Goal: Information Seeking & Learning: Learn about a topic

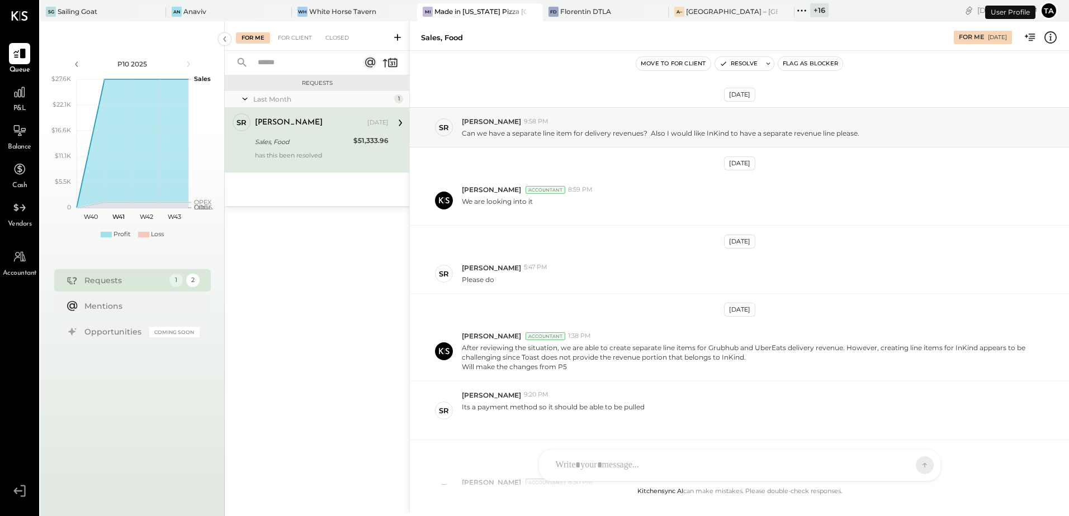
scroll to position [194, 0]
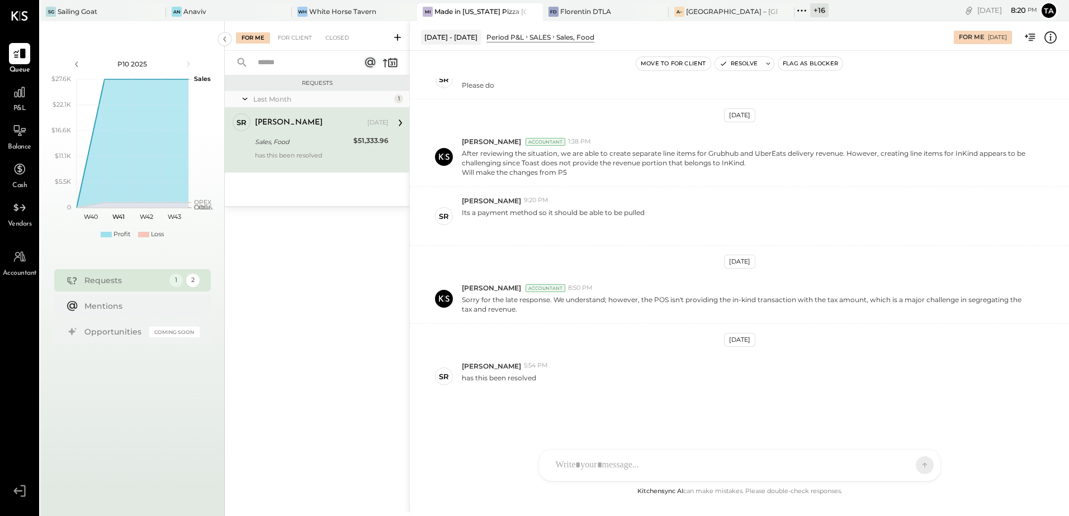
click at [298, 147] on div "Sales, Food" at bounding box center [302, 141] width 95 height 11
click at [16, 101] on div at bounding box center [19, 92] width 21 height 21
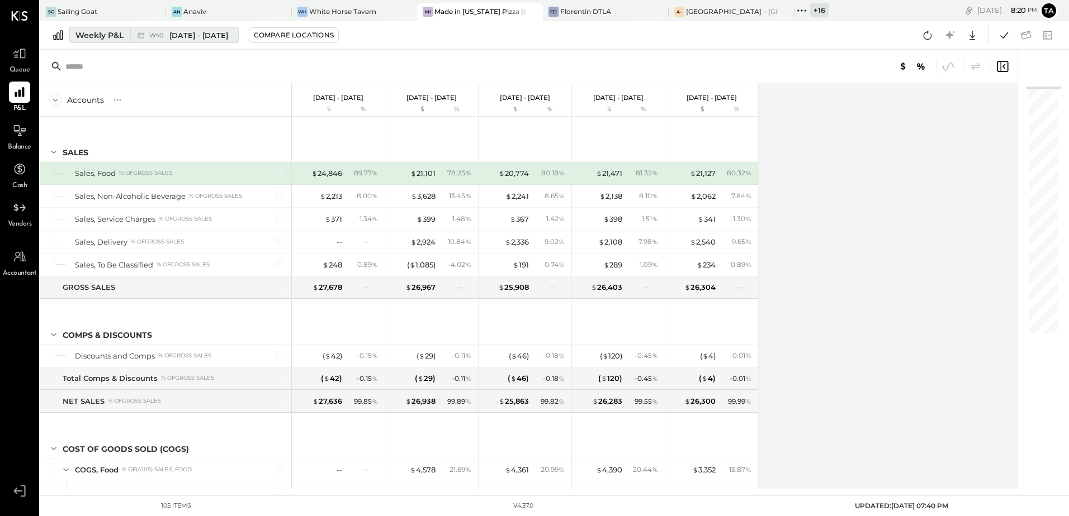
click at [158, 40] on div "W40 [DATE] - [DATE]" at bounding box center [188, 35] width 79 height 11
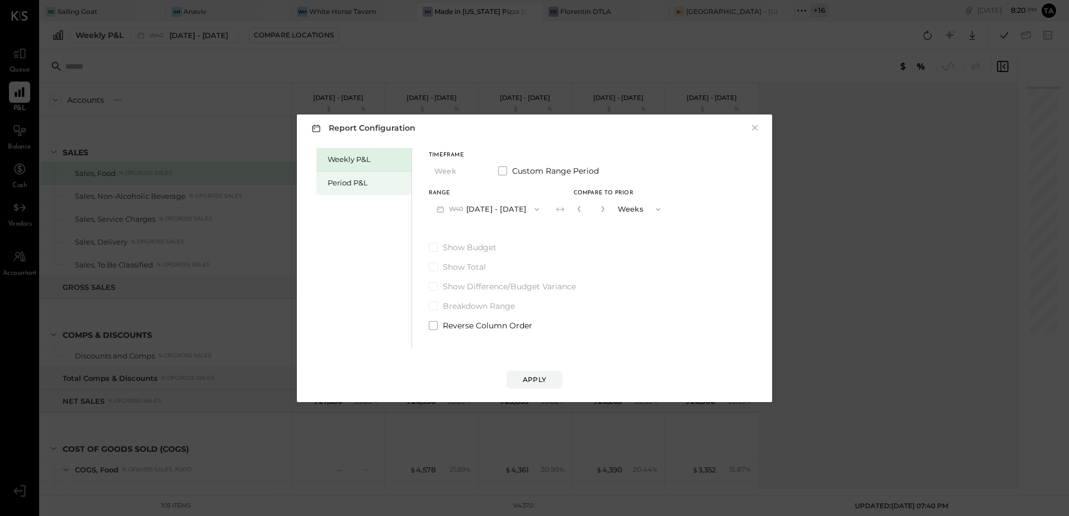
click at [354, 186] on div "Period P&L" at bounding box center [367, 183] width 78 height 11
click at [486, 208] on button "P10 [DATE] - [DATE]" at bounding box center [486, 209] width 115 height 21
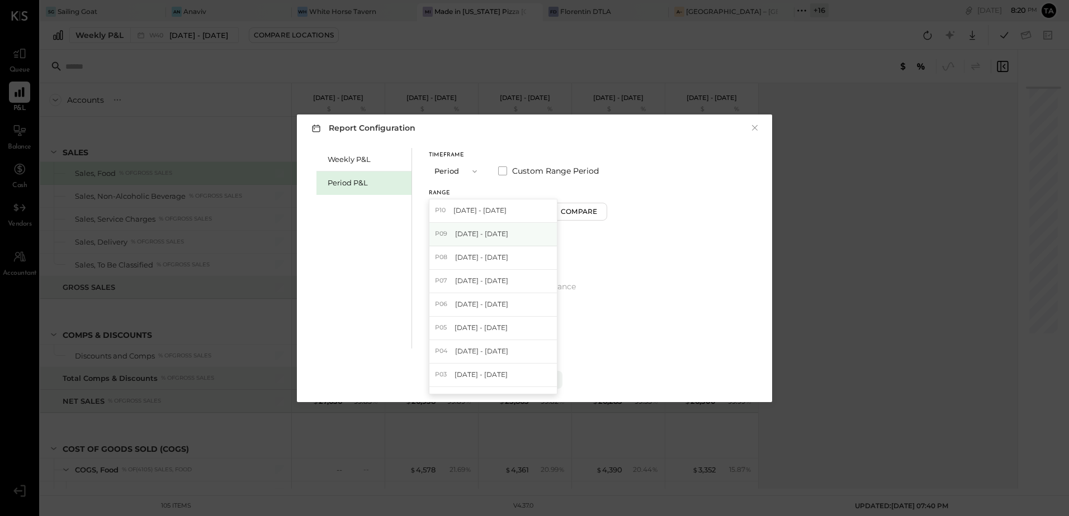
click at [485, 239] on span "[DATE] - [DATE]" at bounding box center [481, 234] width 53 height 10
click at [590, 216] on div "Compare" at bounding box center [580, 212] width 36 height 10
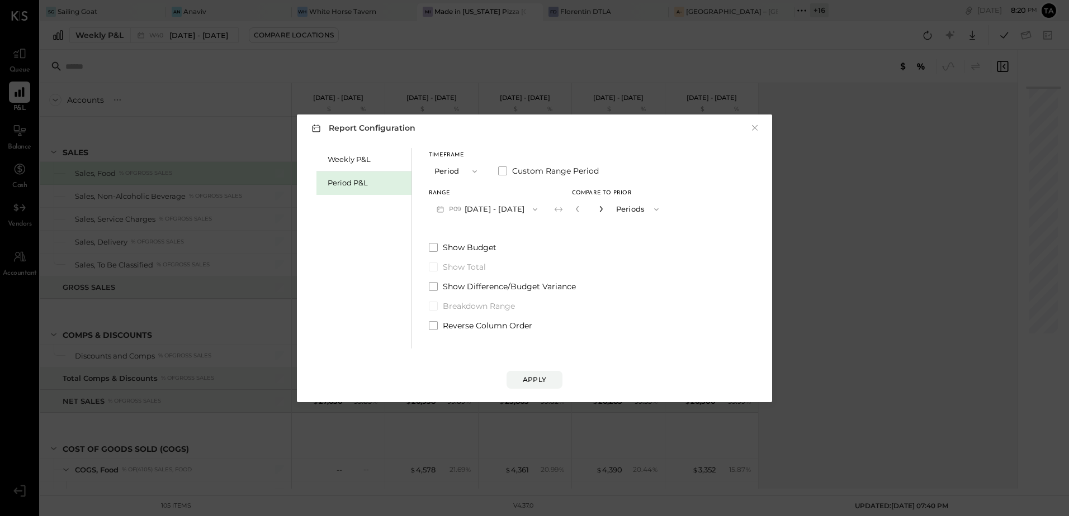
click at [602, 208] on icon "button" at bounding box center [600, 209] width 3 height 6
type input "*"
click at [521, 382] on button "Apply" at bounding box center [534, 380] width 56 height 18
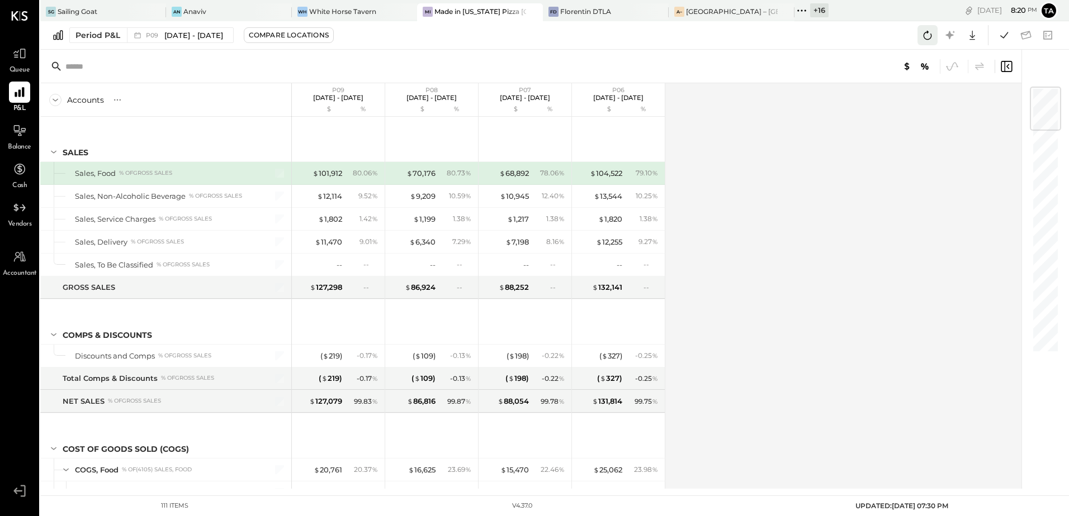
click at [926, 39] on icon at bounding box center [927, 35] width 15 height 15
click at [719, 286] on div "Accounts S % GL P09 [DATE] - [DATE] $ % P08 [DATE] - [DATE] $ % P07 [DATE] - [D…" at bounding box center [531, 286] width 983 height 406
click at [972, 36] on icon at bounding box center [972, 35] width 15 height 15
click at [914, 102] on div "Excel" at bounding box center [937, 100] width 89 height 23
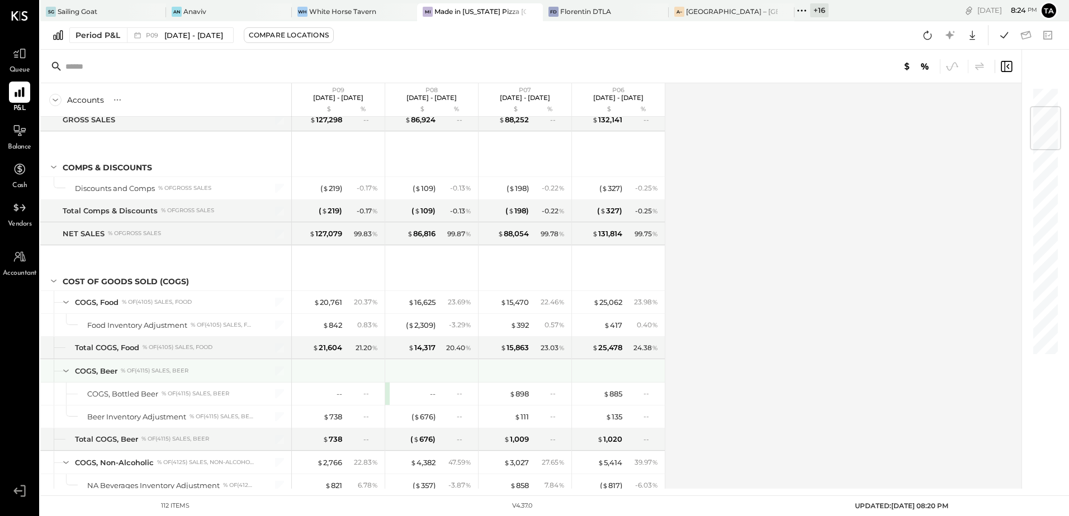
scroll to position [224, 0]
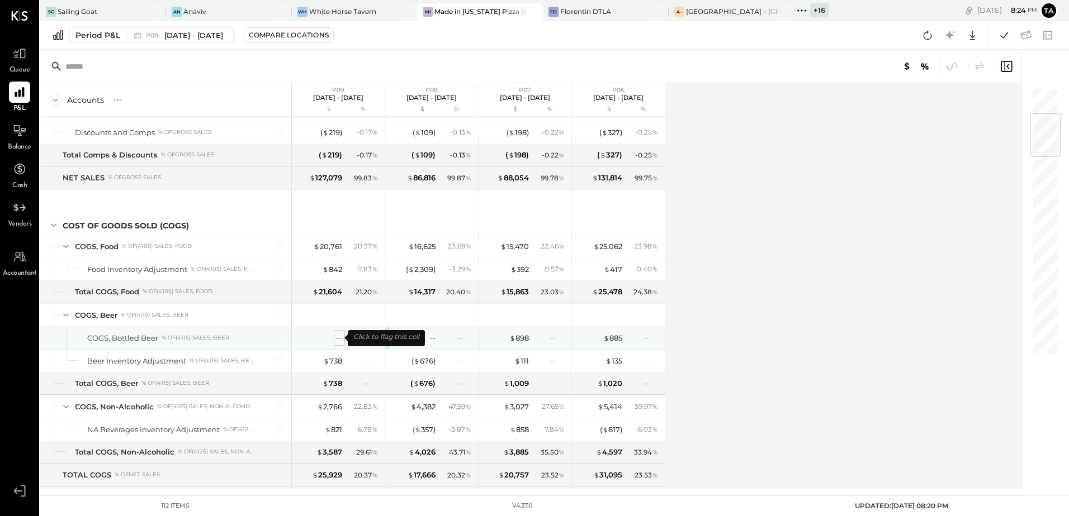
click at [340, 337] on div "--" at bounding box center [339, 338] width 6 height 11
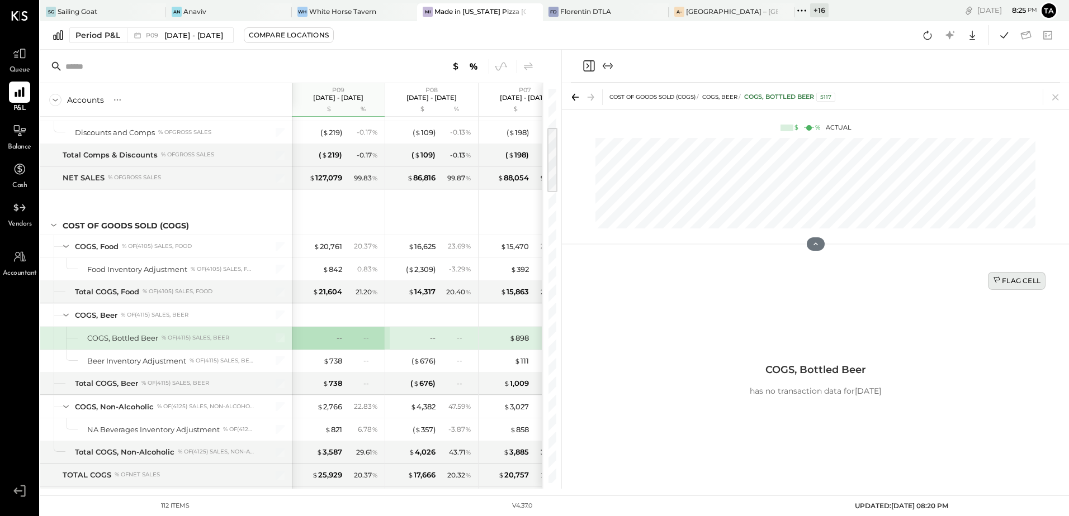
click at [1021, 285] on div "Flag Cell" at bounding box center [1017, 281] width 48 height 10
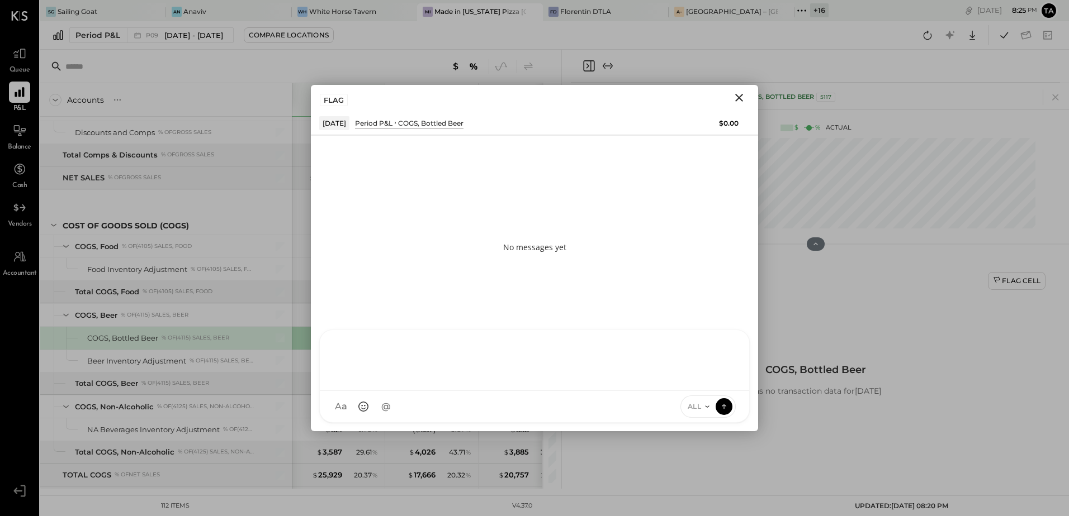
click at [454, 382] on div at bounding box center [534, 359] width 407 height 45
click at [426, 355] on div "**********" at bounding box center [534, 359] width 407 height 45
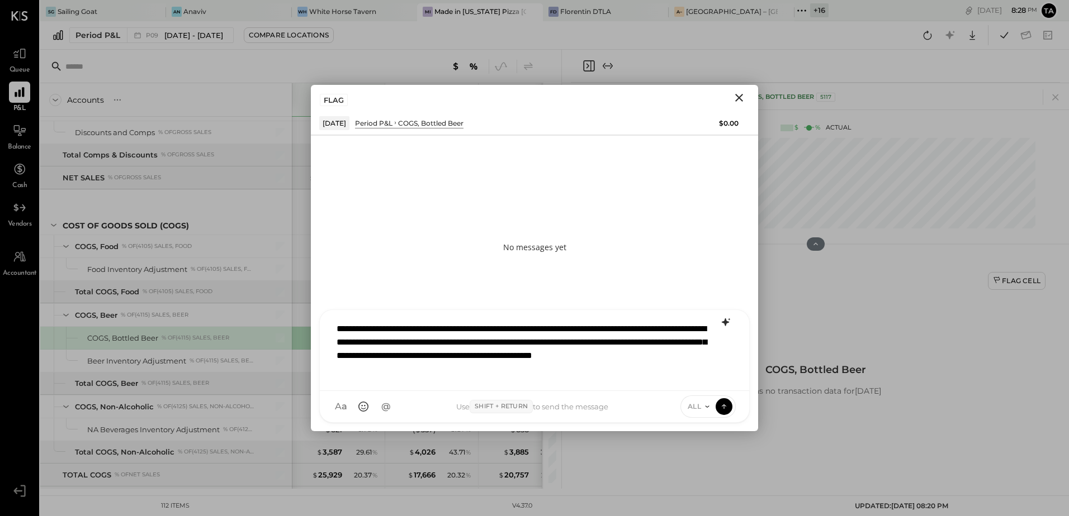
click at [727, 324] on icon at bounding box center [725, 322] width 13 height 13
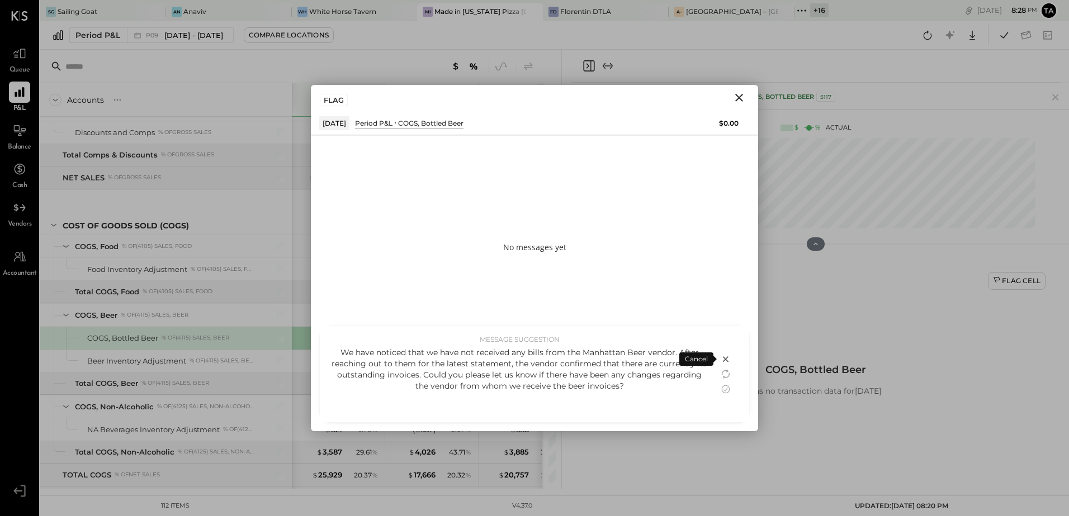
drag, startPoint x: 726, startPoint y: 392, endPoint x: 463, endPoint y: 425, distance: 264.7
click at [726, 392] on icon at bounding box center [725, 389] width 13 height 13
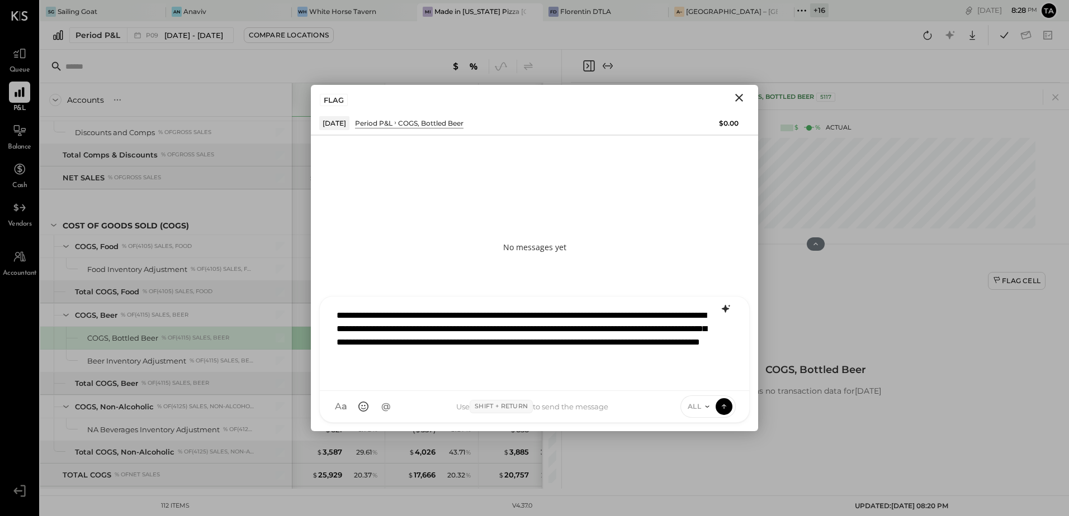
click at [366, 328] on div "**********" at bounding box center [534, 342] width 407 height 78
click at [491, 366] on div "**********" at bounding box center [534, 342] width 407 height 78
click at [726, 413] on button at bounding box center [723, 406] width 17 height 17
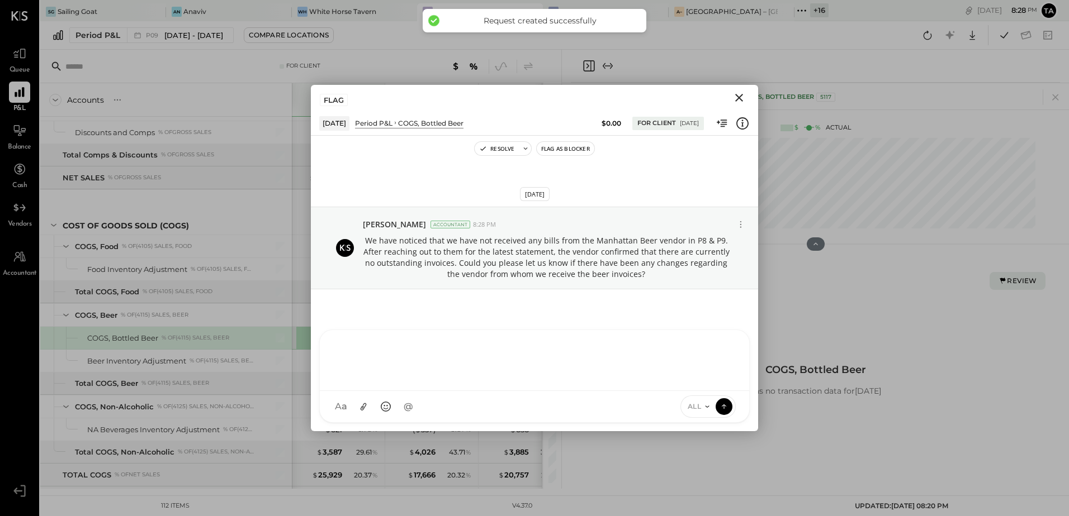
click at [739, 96] on icon "Close" at bounding box center [738, 97] width 13 height 13
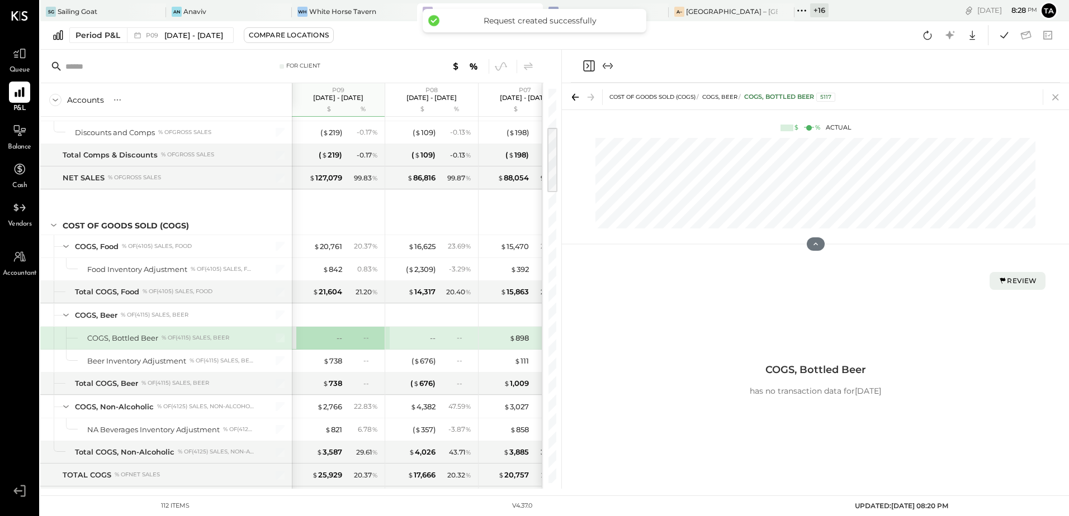
click at [1054, 100] on icon at bounding box center [1055, 97] width 16 height 16
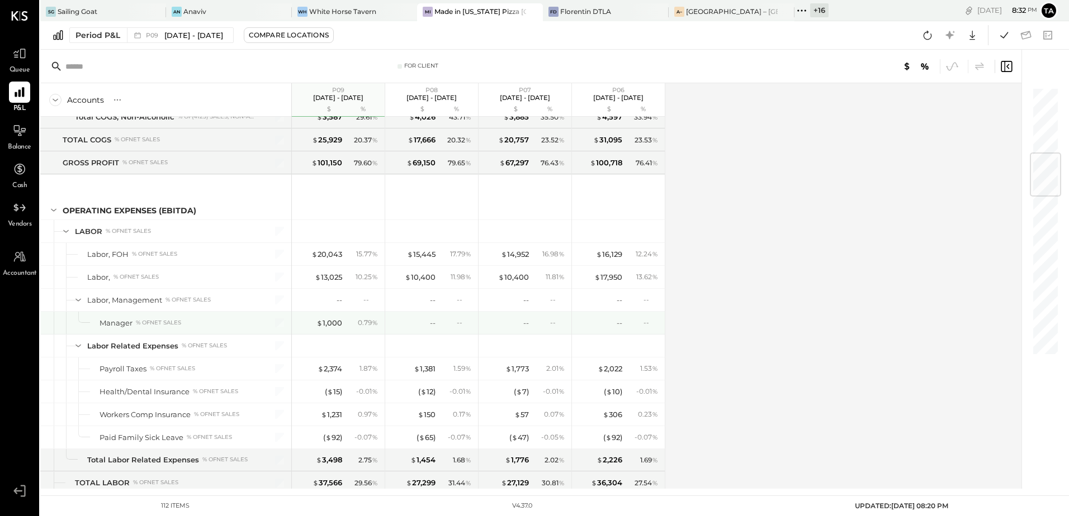
scroll to position [615, 0]
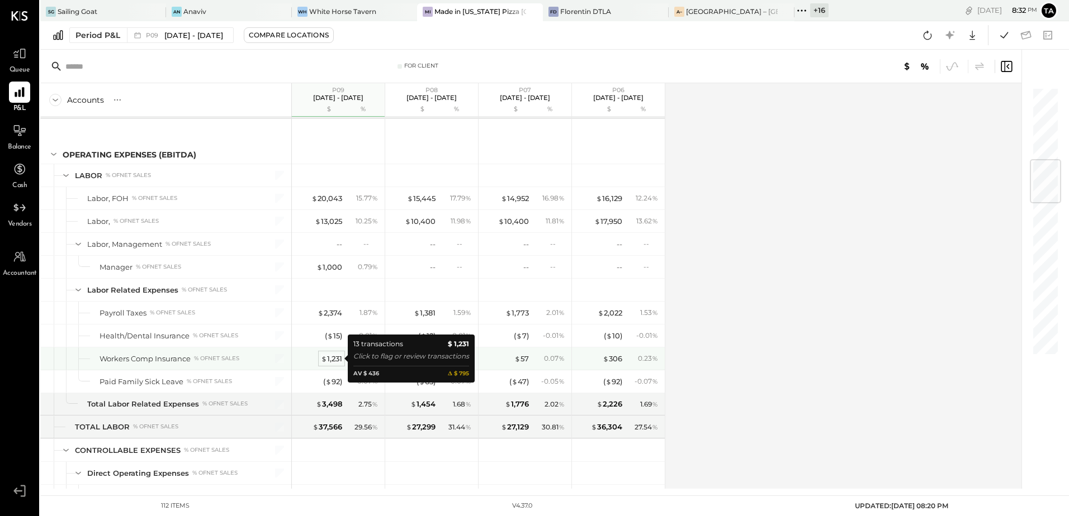
click at [332, 360] on div "$ 1,231" at bounding box center [331, 359] width 21 height 11
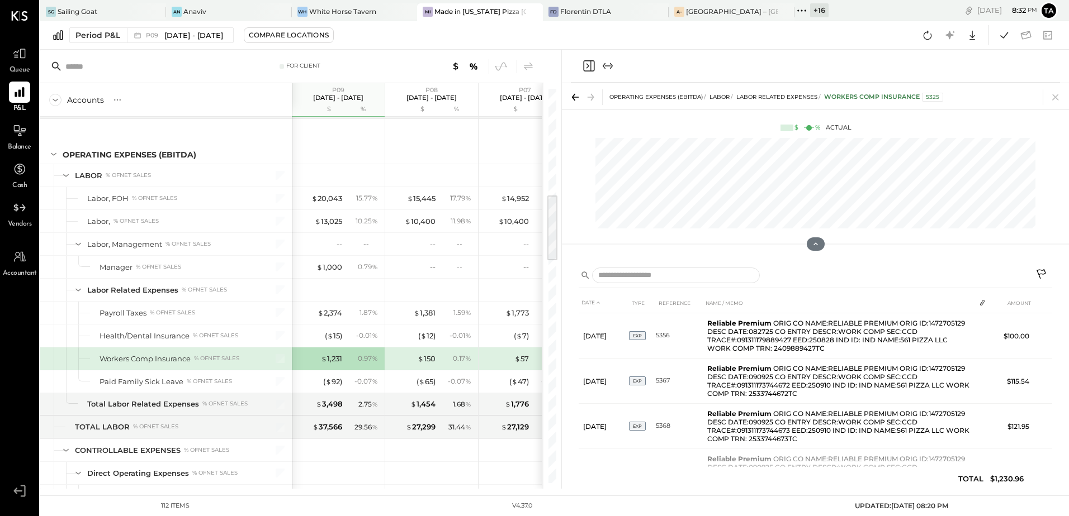
click at [1039, 277] on icon at bounding box center [1041, 275] width 13 height 13
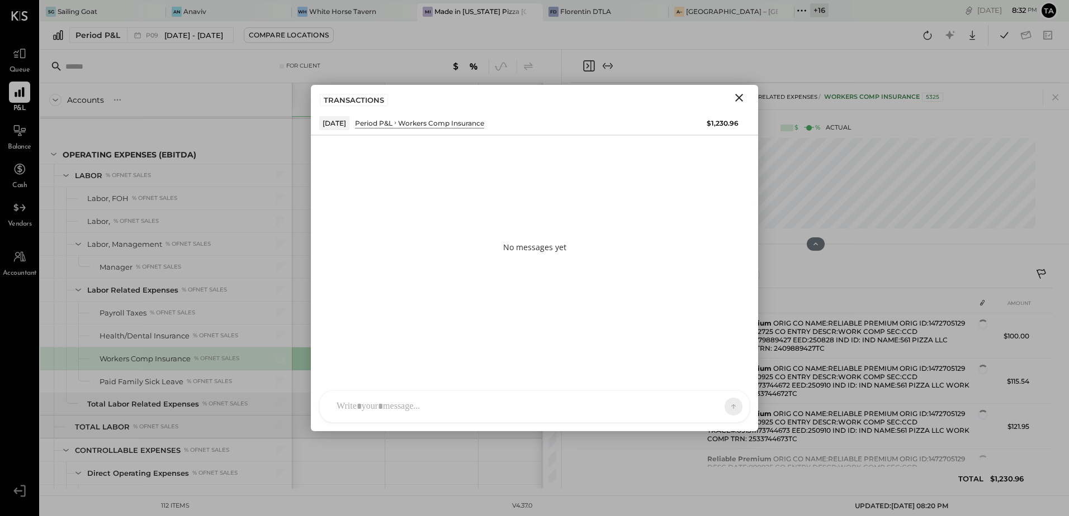
click at [448, 409] on div at bounding box center [524, 407] width 387 height 25
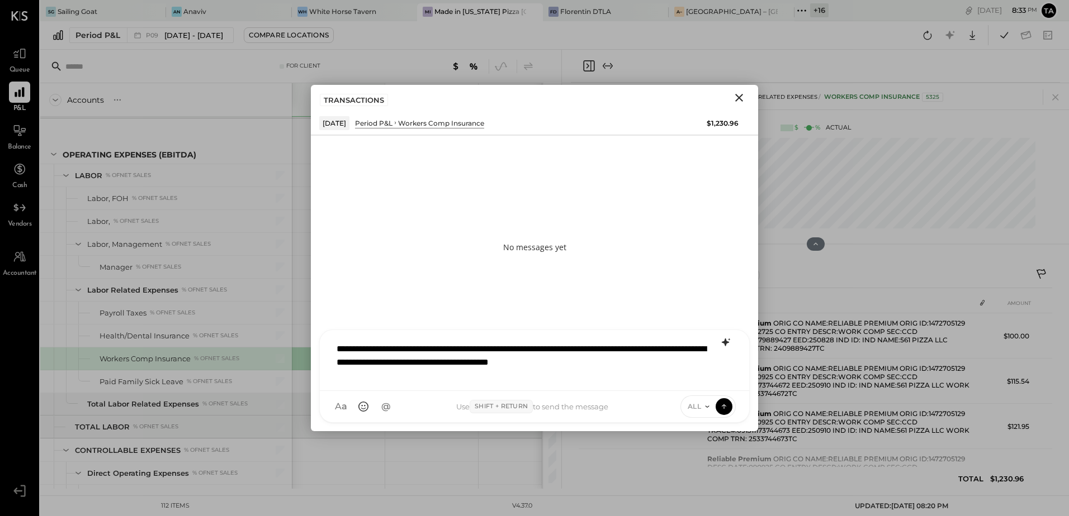
click at [724, 345] on icon at bounding box center [725, 343] width 7 height 8
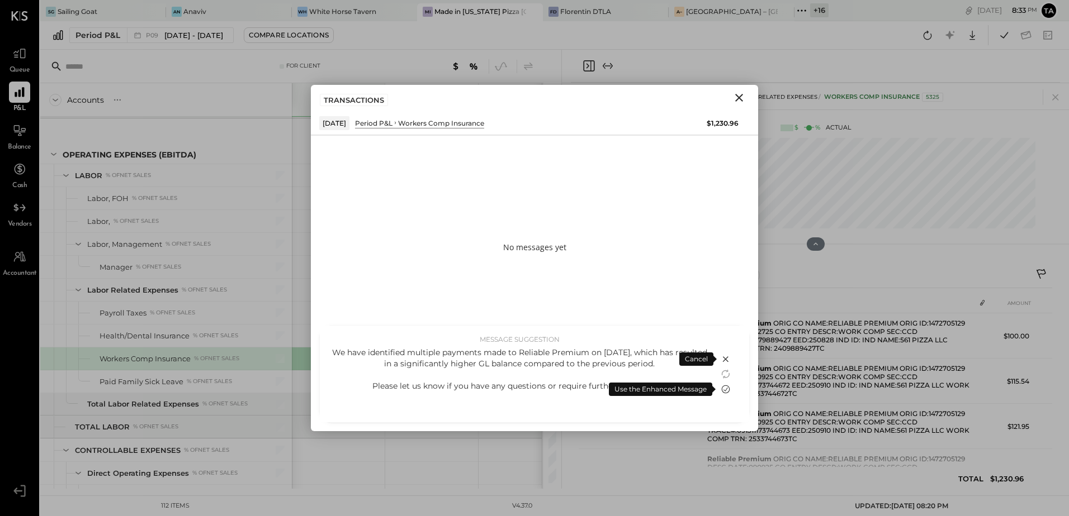
click at [725, 391] on icon at bounding box center [726, 389] width 8 height 8
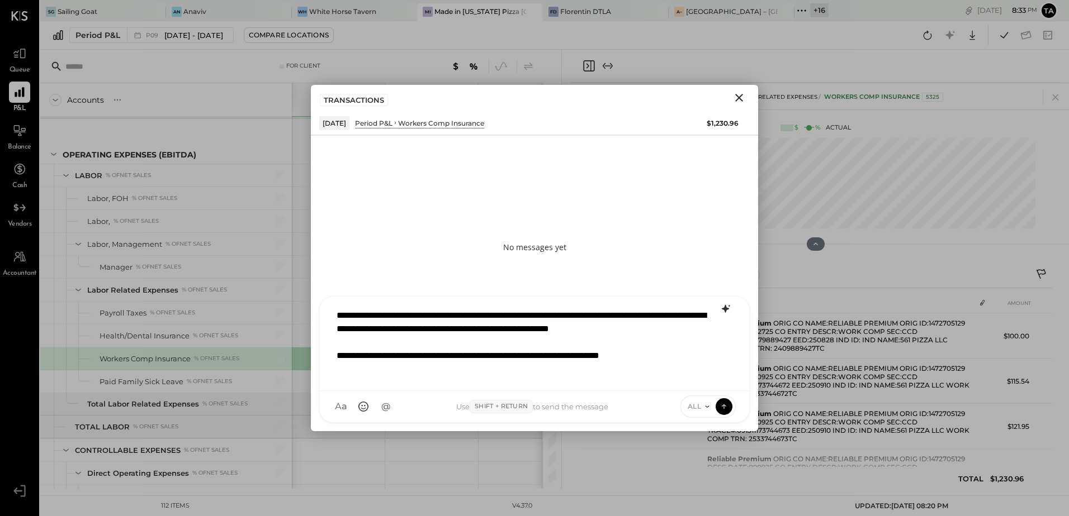
click at [473, 354] on div "**********" at bounding box center [534, 342] width 407 height 78
click at [722, 410] on icon at bounding box center [724, 406] width 10 height 11
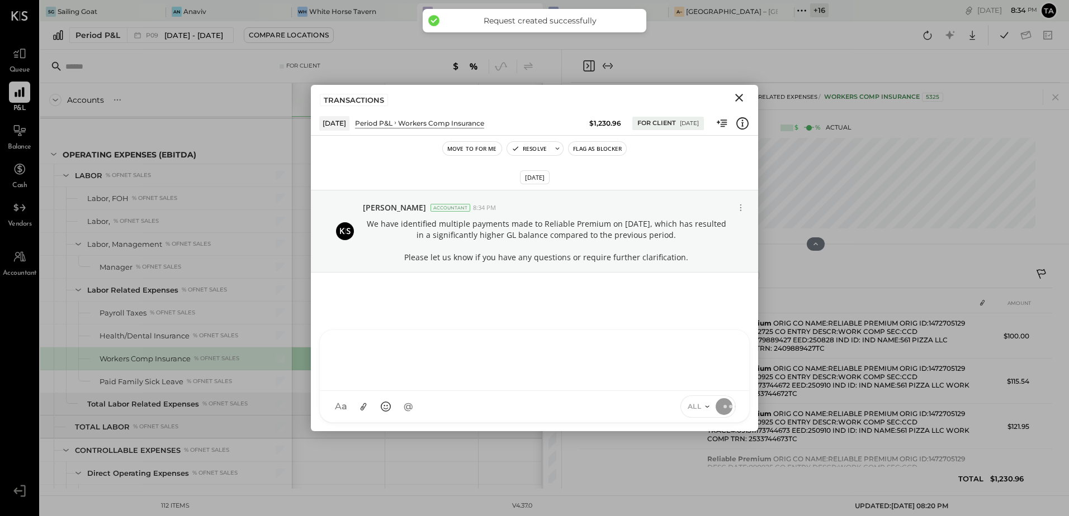
click at [738, 97] on icon "Close" at bounding box center [739, 98] width 8 height 8
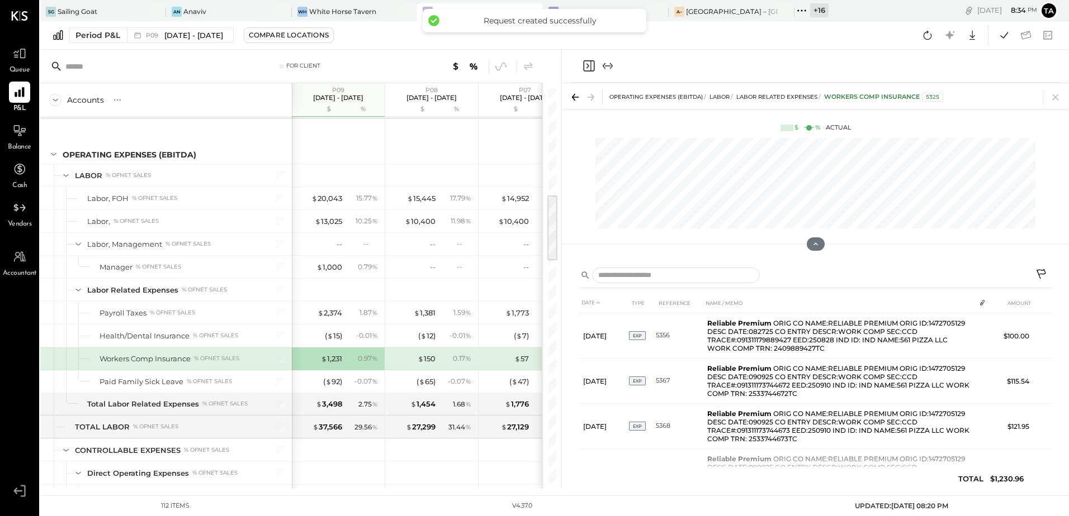
click at [1055, 99] on icon at bounding box center [1055, 97] width 16 height 16
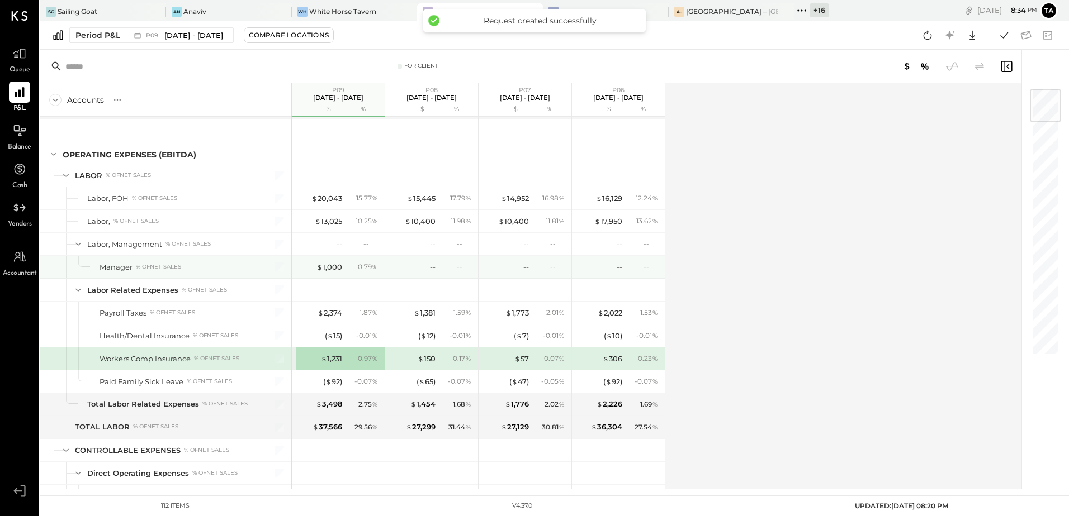
scroll to position [727, 0]
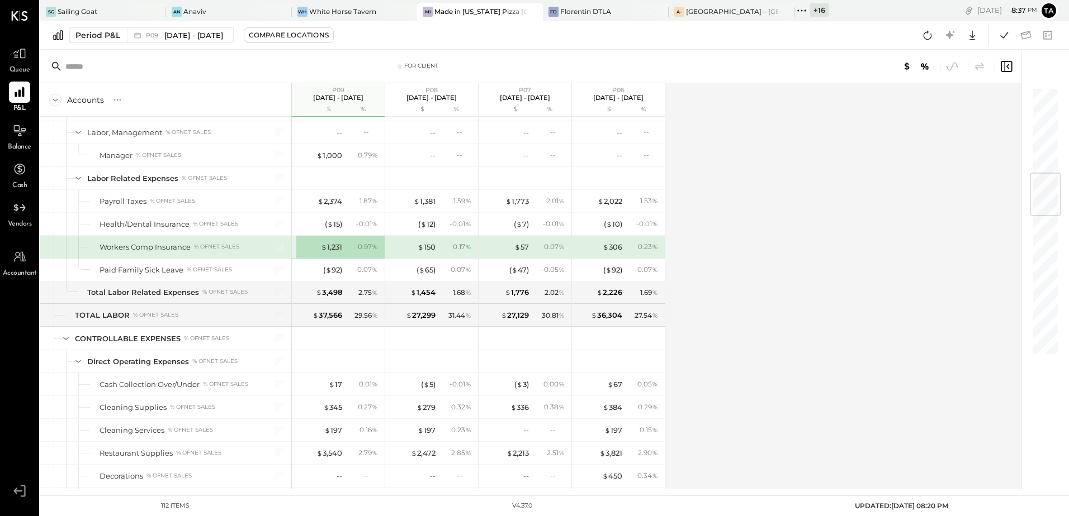
click at [727, 334] on div "Accounts S % GL P09 [DATE] - [DATE] $ % P08 [DATE] - [DATE] $ % P07 [DATE] - [D…" at bounding box center [531, 286] width 983 height 406
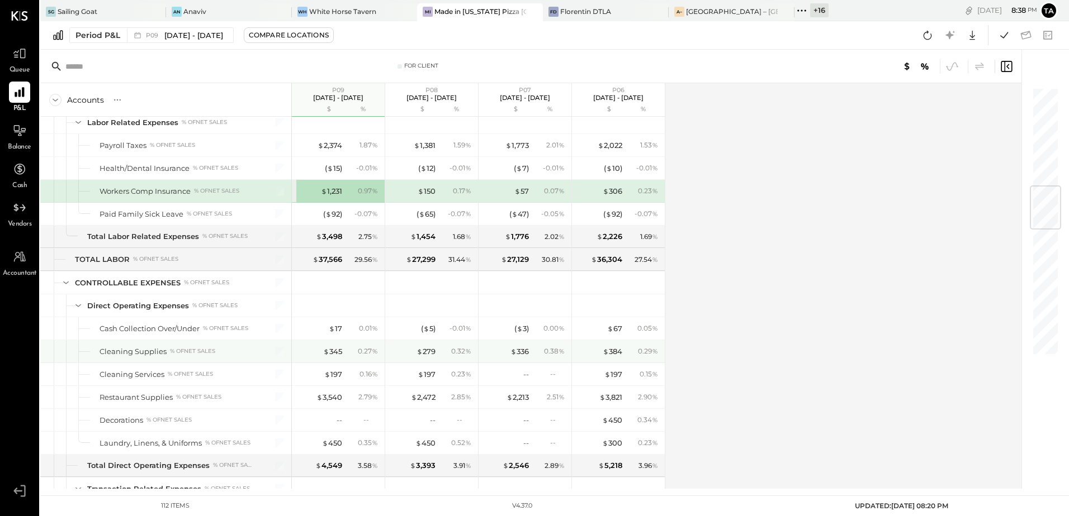
scroll to position [838, 0]
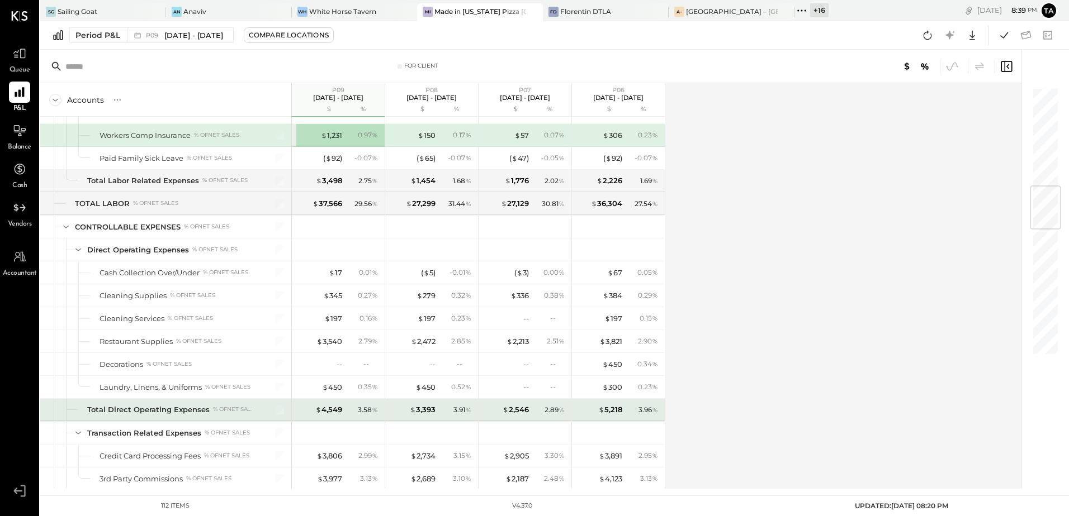
drag, startPoint x: 106, startPoint y: 399, endPoint x: 540, endPoint y: 513, distance: 449.4
click at [106, 399] on div "Total Direct Operating Expenses % of NET SALES" at bounding box center [165, 410] width 251 height 22
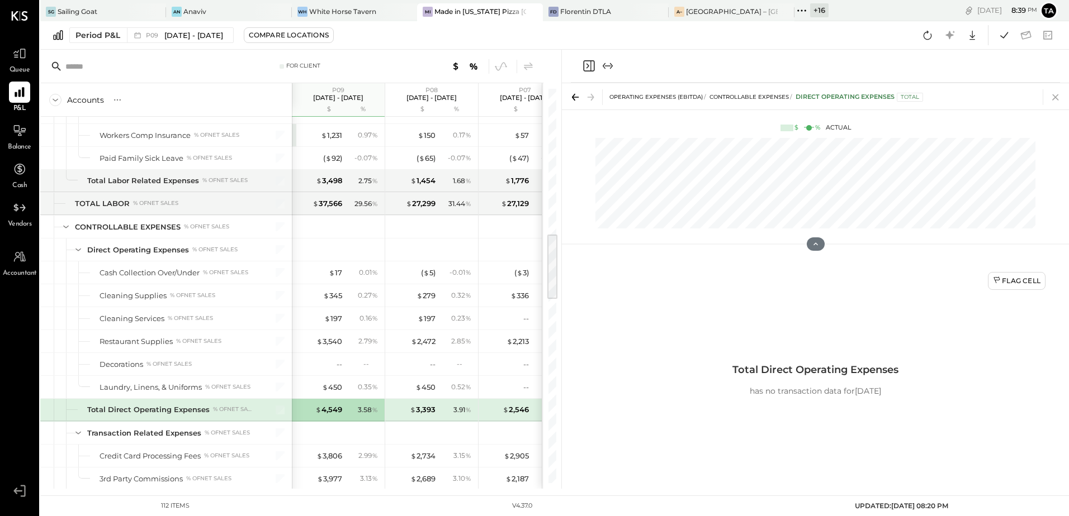
click at [1055, 97] on icon at bounding box center [1055, 97] width 6 height 6
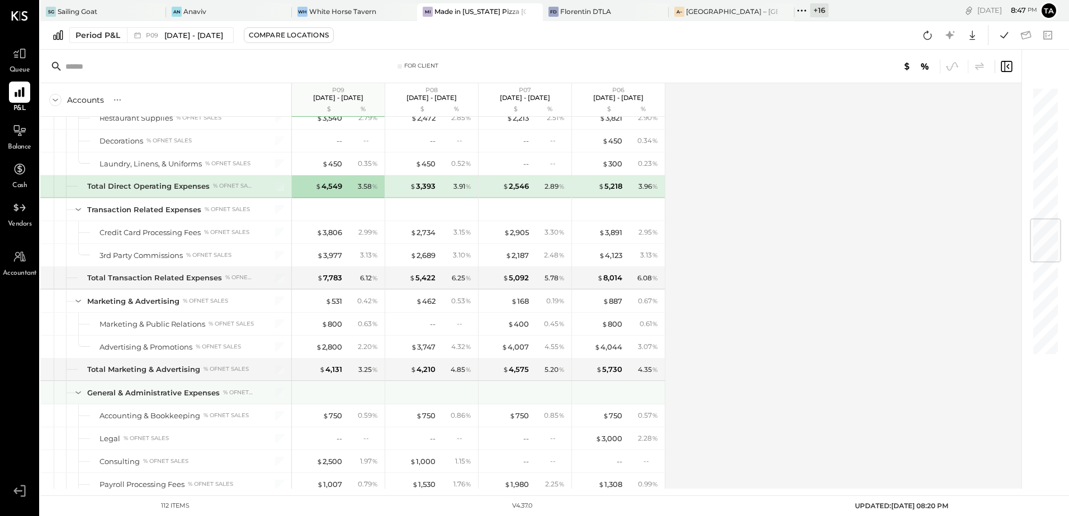
scroll to position [1118, 0]
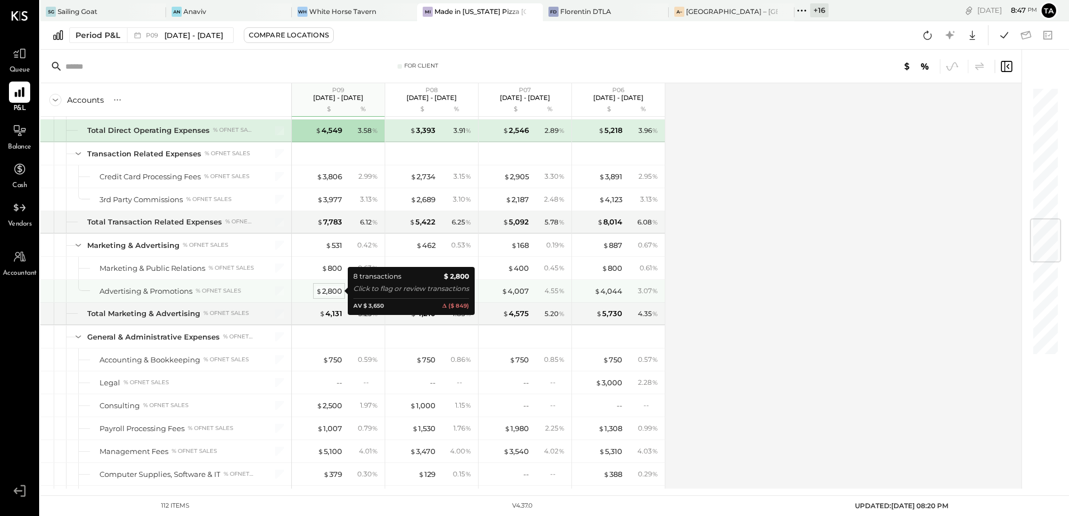
click at [331, 292] on div "$ 2,800" at bounding box center [329, 291] width 26 height 11
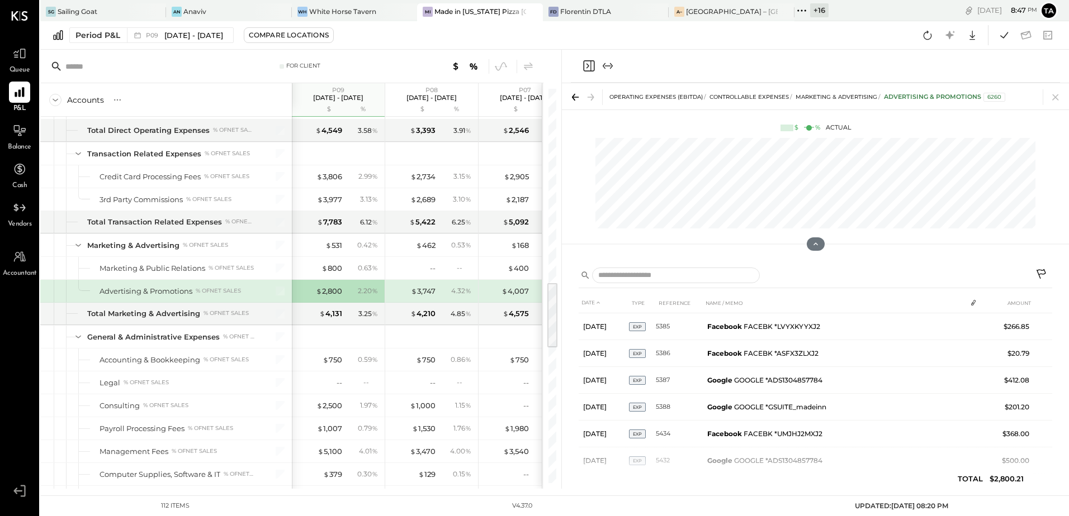
click at [1039, 275] on icon at bounding box center [1041, 274] width 10 height 10
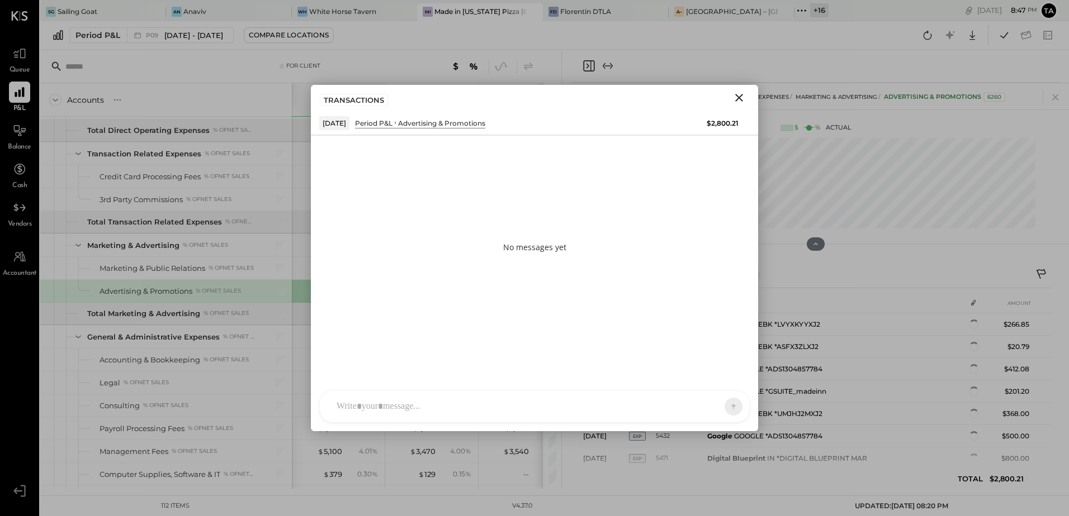
click at [490, 402] on div at bounding box center [524, 407] width 387 height 25
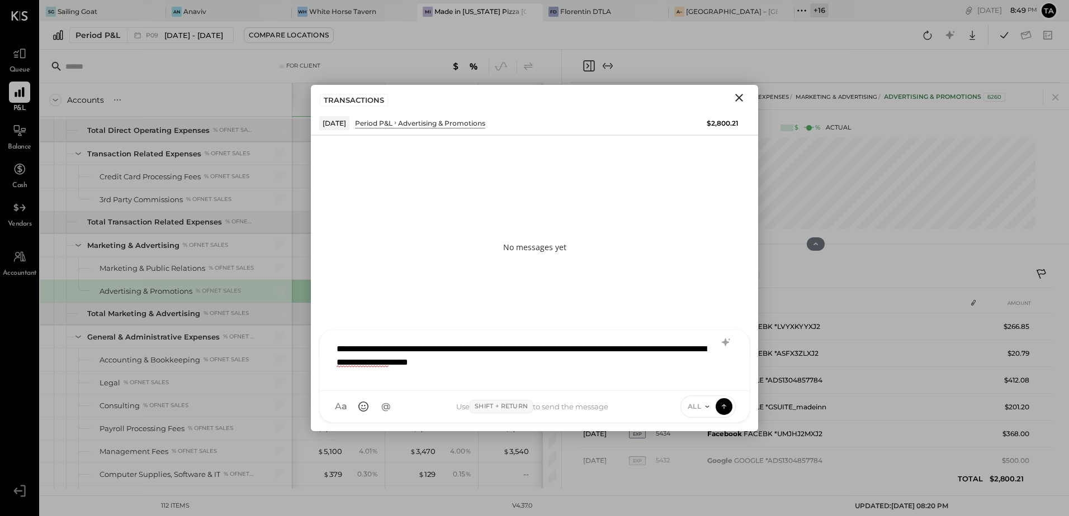
click at [488, 364] on div "**********" at bounding box center [534, 359] width 407 height 45
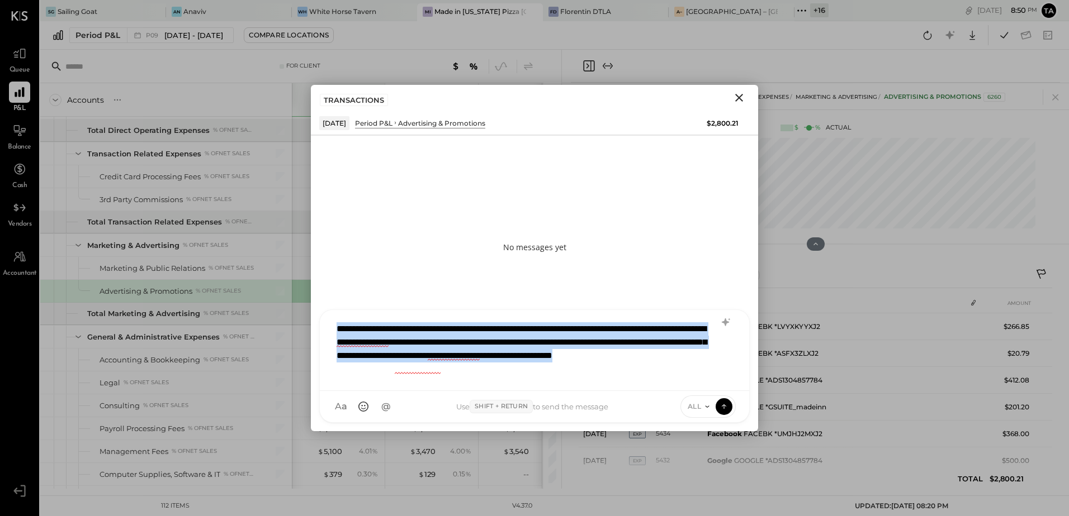
copy div "**********"
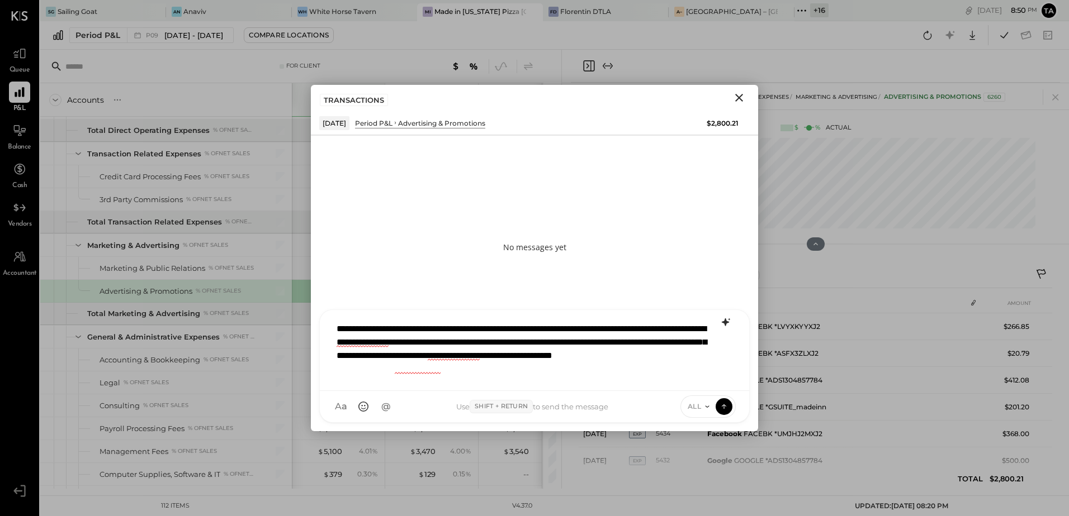
click at [724, 320] on icon at bounding box center [725, 323] width 7 height 8
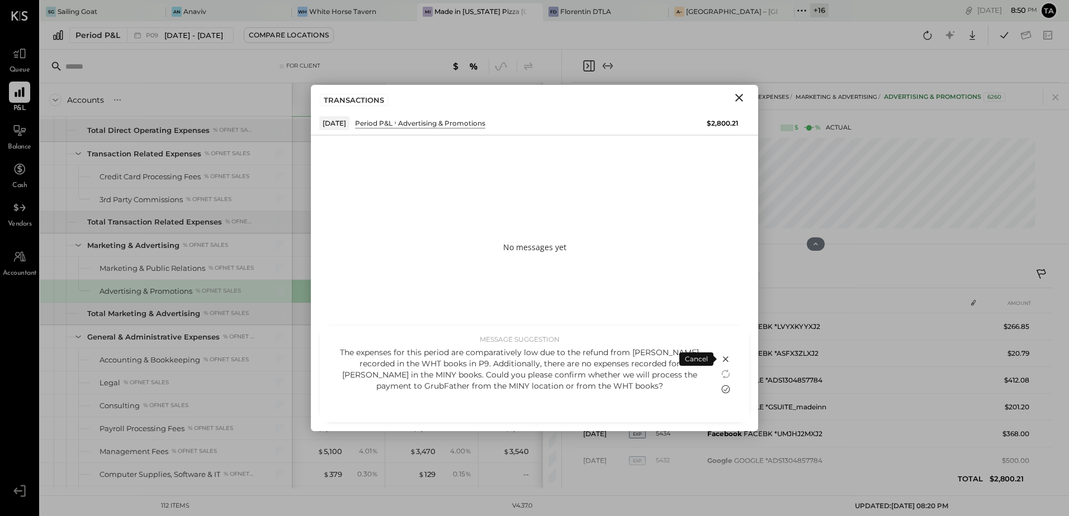
click at [724, 391] on icon at bounding box center [726, 389] width 8 height 8
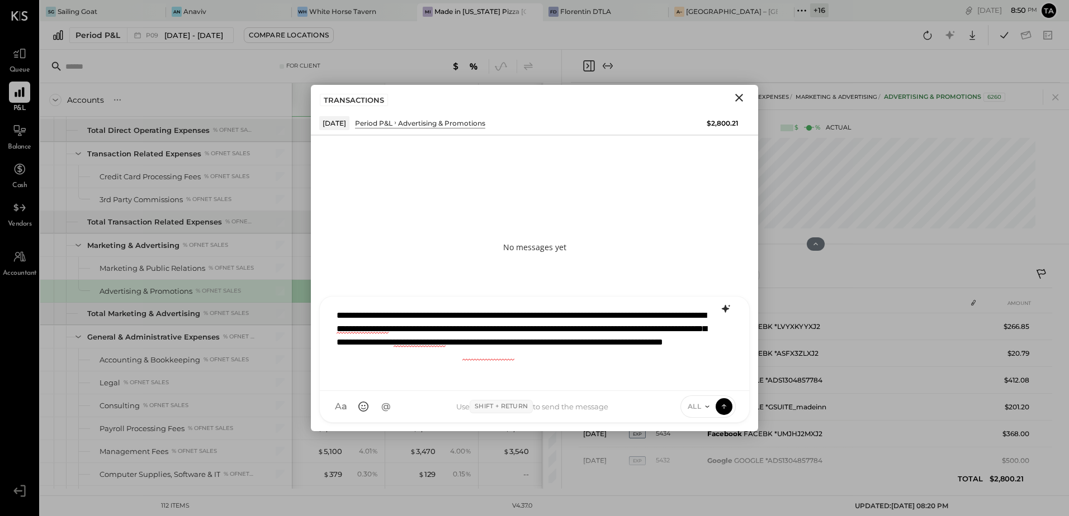
click at [539, 330] on div "**********" at bounding box center [534, 342] width 407 height 78
click at [463, 376] on div "**********" at bounding box center [534, 342] width 407 height 78
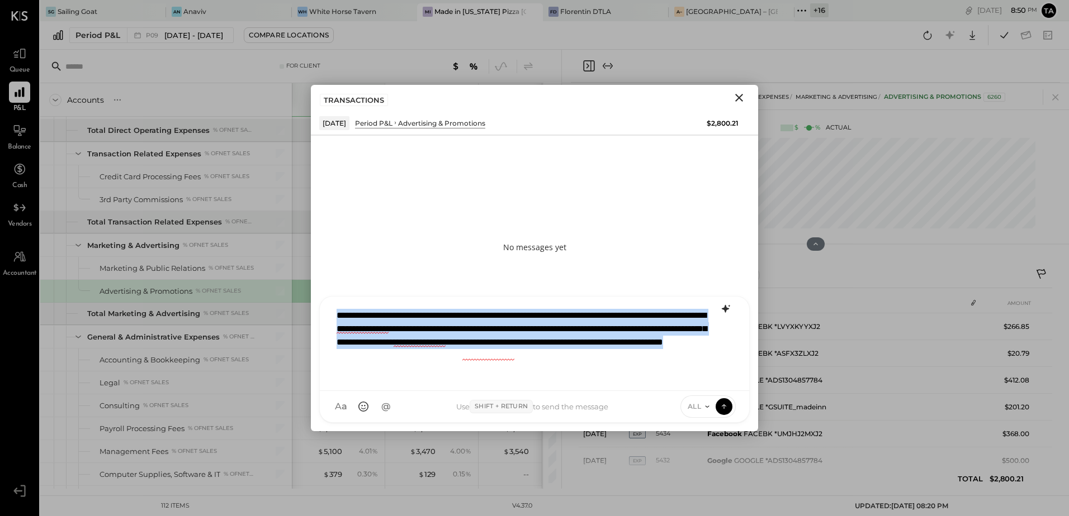
copy div "**********"
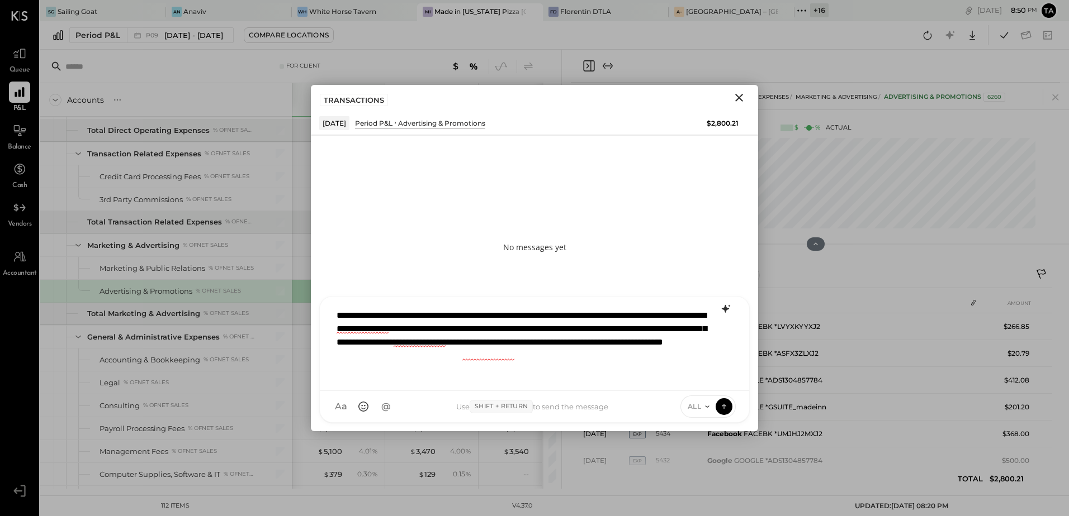
click at [727, 309] on icon at bounding box center [725, 309] width 7 height 8
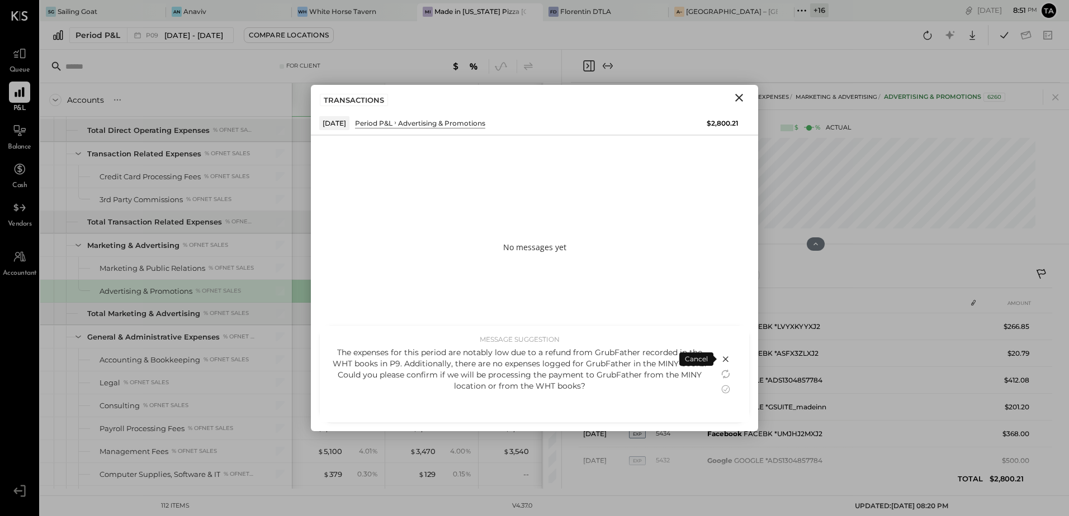
drag, startPoint x: 727, startPoint y: 390, endPoint x: 644, endPoint y: 392, distance: 83.3
click at [726, 391] on icon at bounding box center [725, 389] width 13 height 13
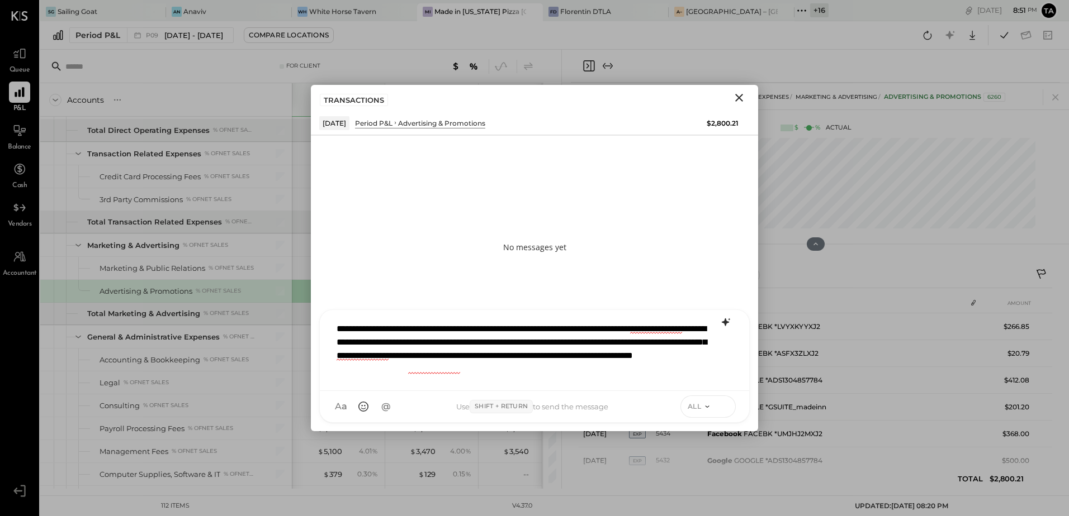
click at [725, 404] on icon at bounding box center [724, 406] width 10 height 11
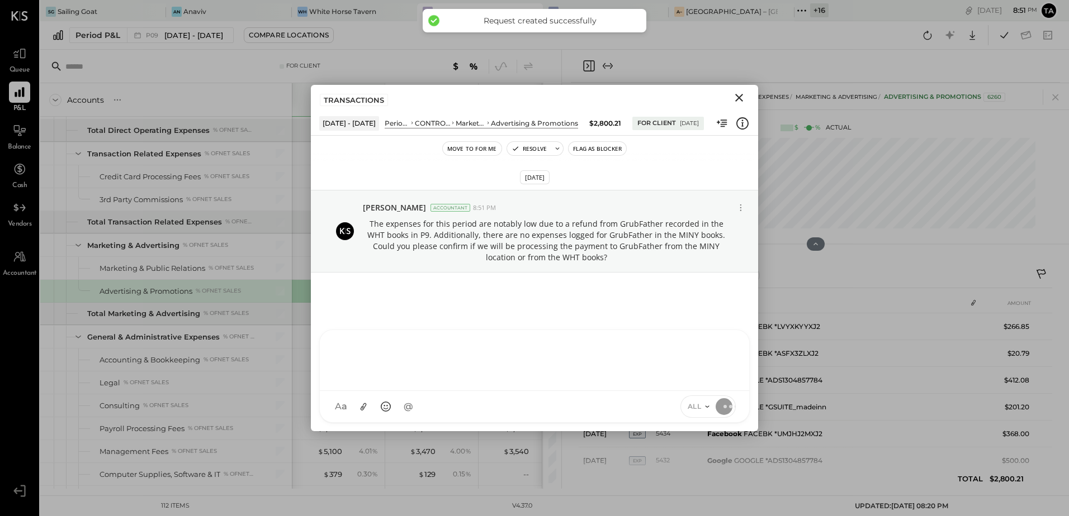
click at [742, 99] on icon "Close" at bounding box center [738, 97] width 13 height 13
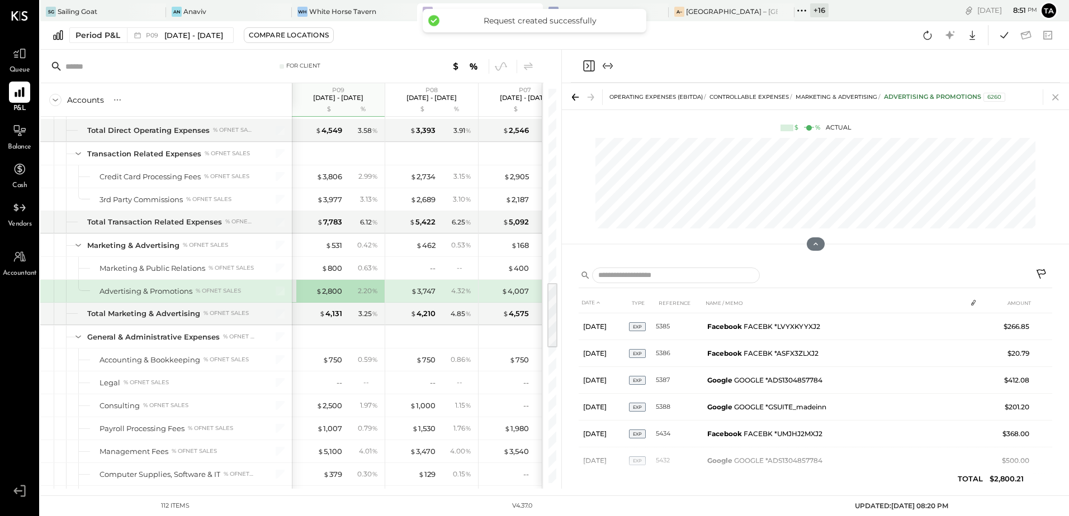
click at [1056, 98] on icon at bounding box center [1055, 97] width 6 height 6
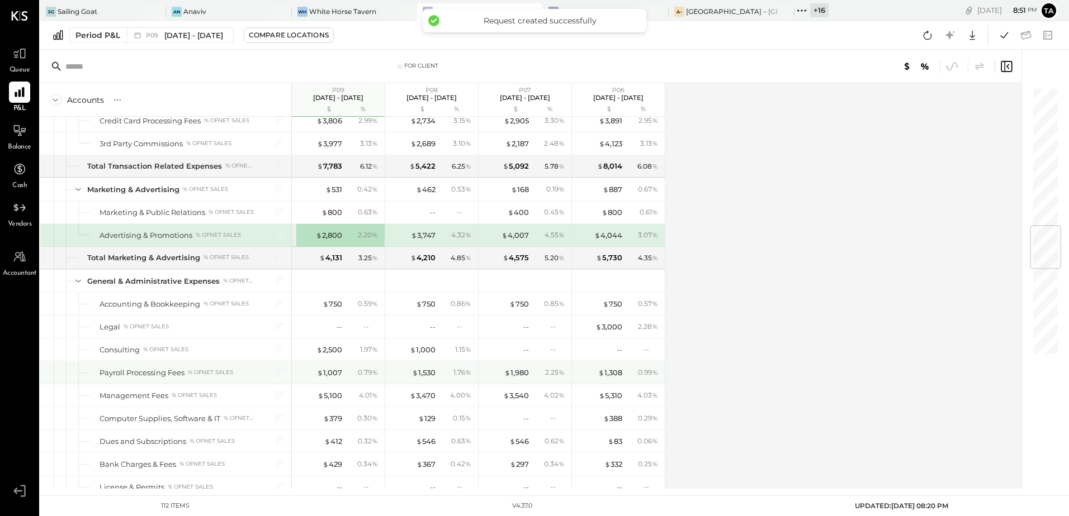
scroll to position [1230, 0]
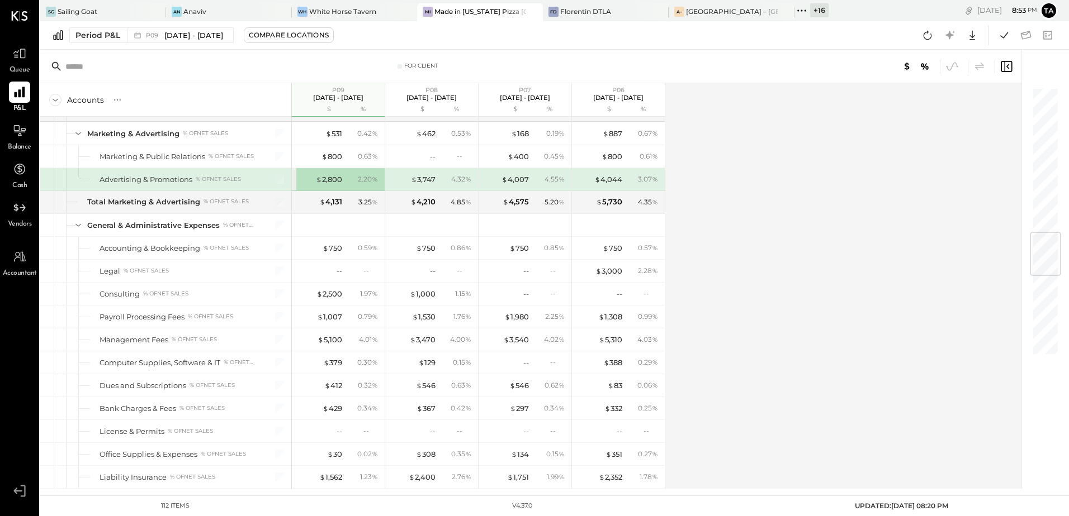
click at [18, 99] on icon at bounding box center [19, 92] width 15 height 15
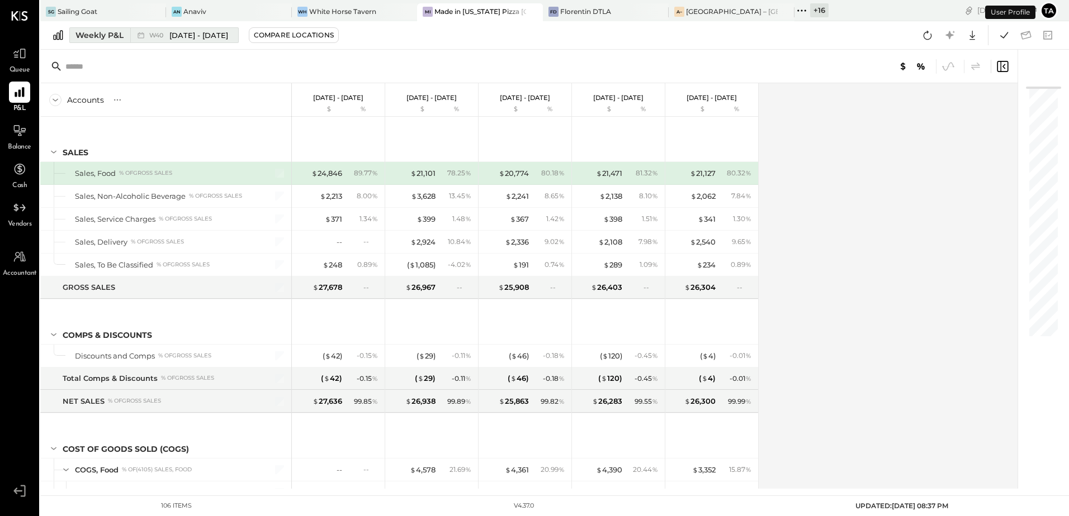
click at [159, 34] on span "W40" at bounding box center [157, 35] width 17 height 6
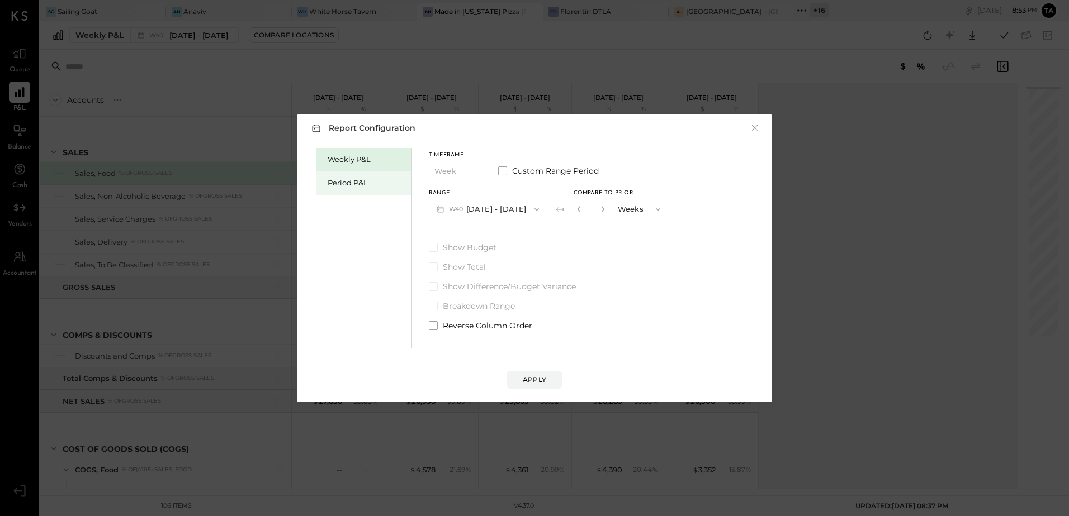
click at [352, 178] on div "Period P&L" at bounding box center [367, 183] width 78 height 11
click at [496, 212] on button "P10 [DATE] - [DATE]" at bounding box center [486, 209] width 115 height 21
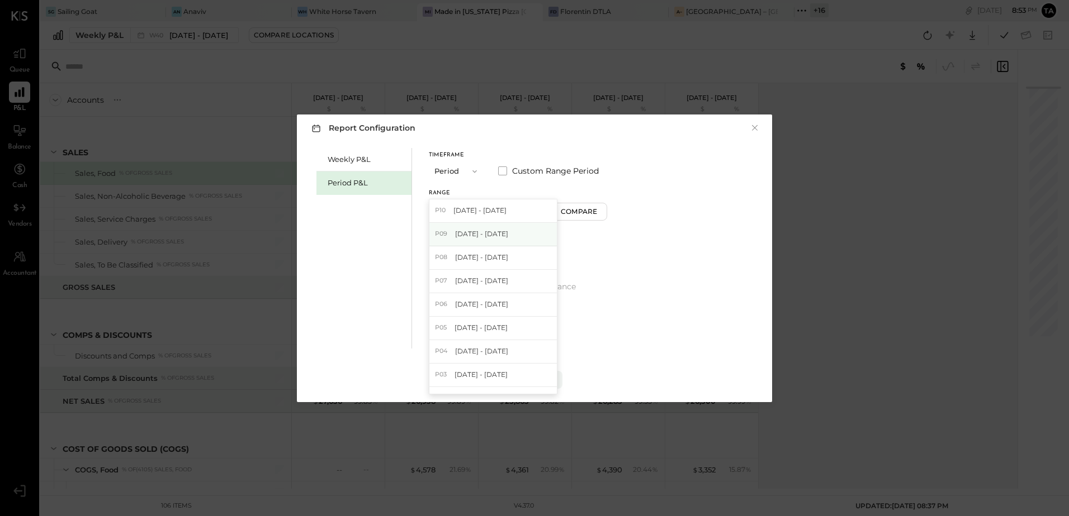
click at [479, 239] on div "P09 [DATE] - [DATE]" at bounding box center [492, 234] width 127 height 23
click at [599, 215] on div "Compare" at bounding box center [580, 212] width 36 height 10
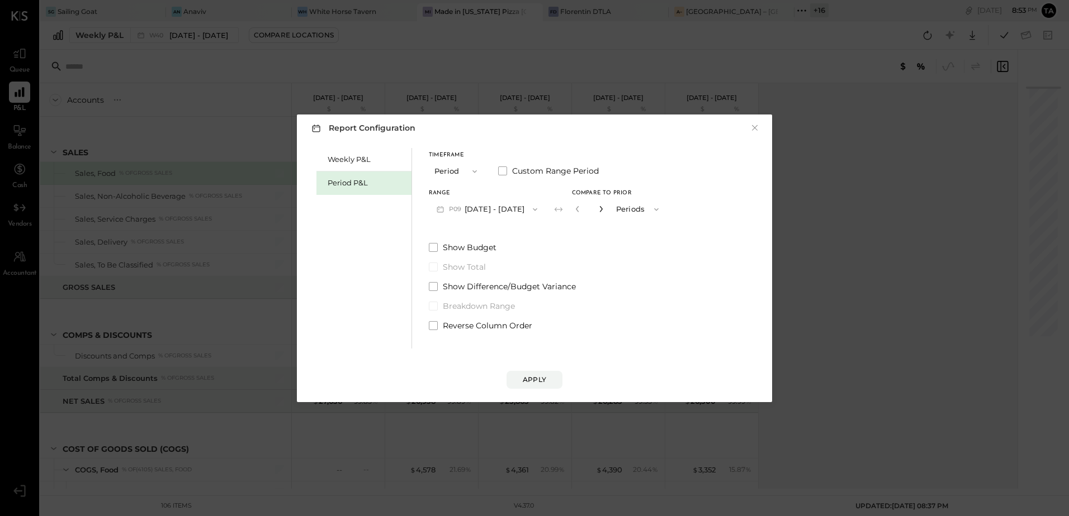
click at [602, 211] on icon "button" at bounding box center [600, 209] width 3 height 6
type input "*"
click at [524, 379] on div "Apply" at bounding box center [534, 380] width 23 height 10
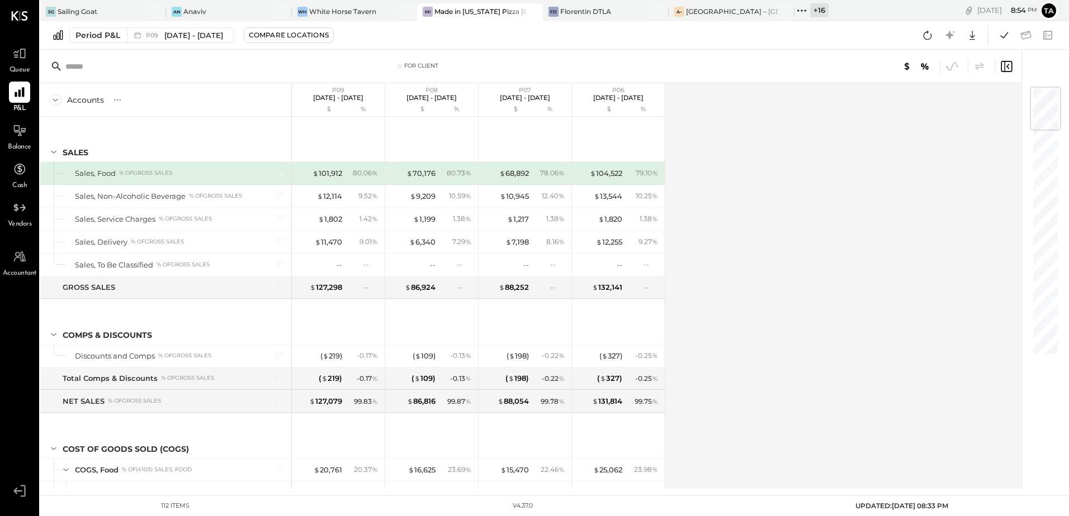
drag, startPoint x: 117, startPoint y: 100, endPoint x: 120, endPoint y: 106, distance: 6.0
click at [118, 101] on icon at bounding box center [117, 99] width 11 height 11
click at [139, 103] on div "GL" at bounding box center [140, 100] width 11 height 10
click at [809, 344] on div "Accounts S % GL P09 [DATE] - [DATE] $ % P08 [DATE] - [DATE] $ % P07 [DATE] - [D…" at bounding box center [531, 286] width 983 height 406
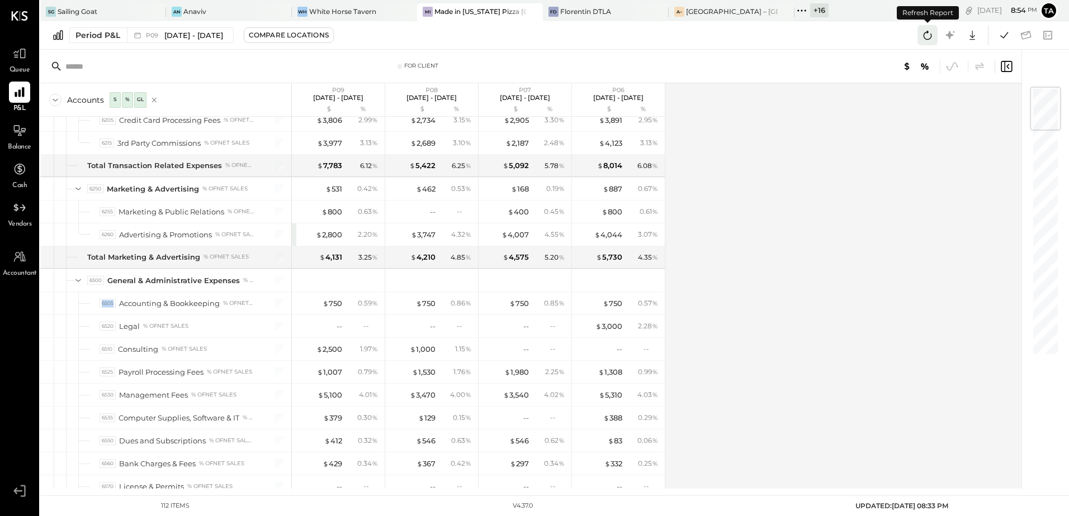
click at [928, 32] on icon at bounding box center [927, 35] width 8 height 9
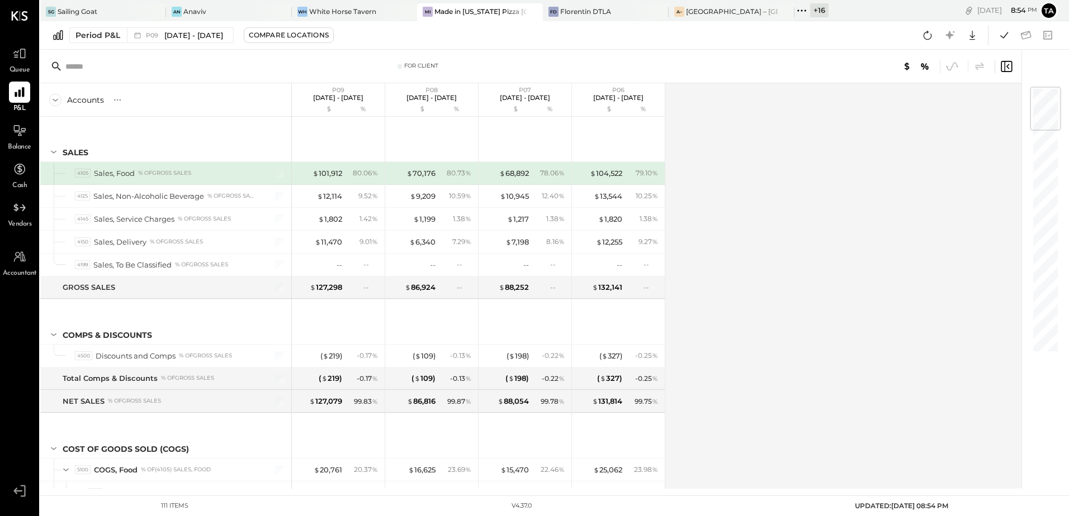
click at [780, 290] on div "Accounts S % GL P09 [DATE] - [DATE] $ % P08 [DATE] - [DATE] $ % P07 [DATE] - [D…" at bounding box center [531, 286] width 983 height 406
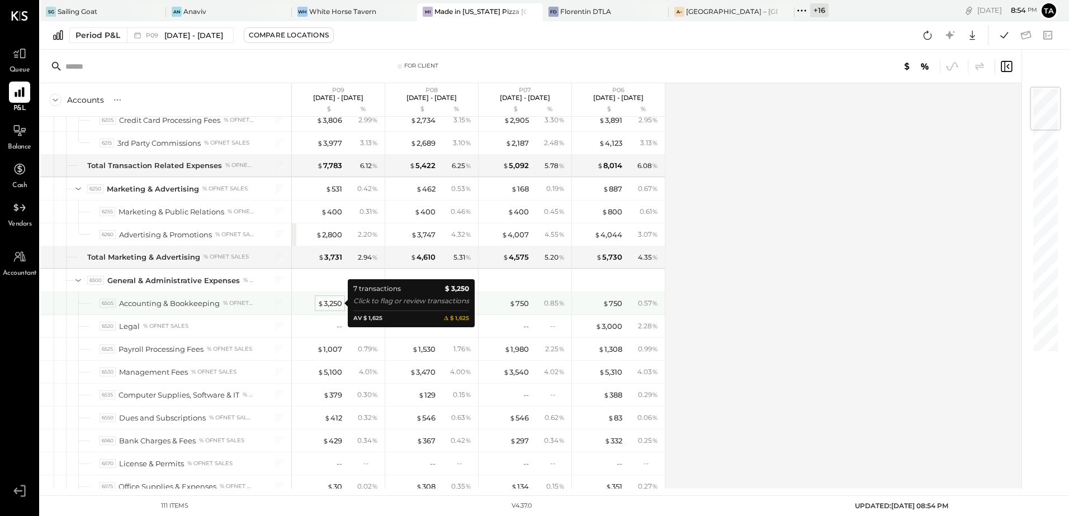
click at [326, 306] on div "$ 3,250" at bounding box center [329, 303] width 25 height 11
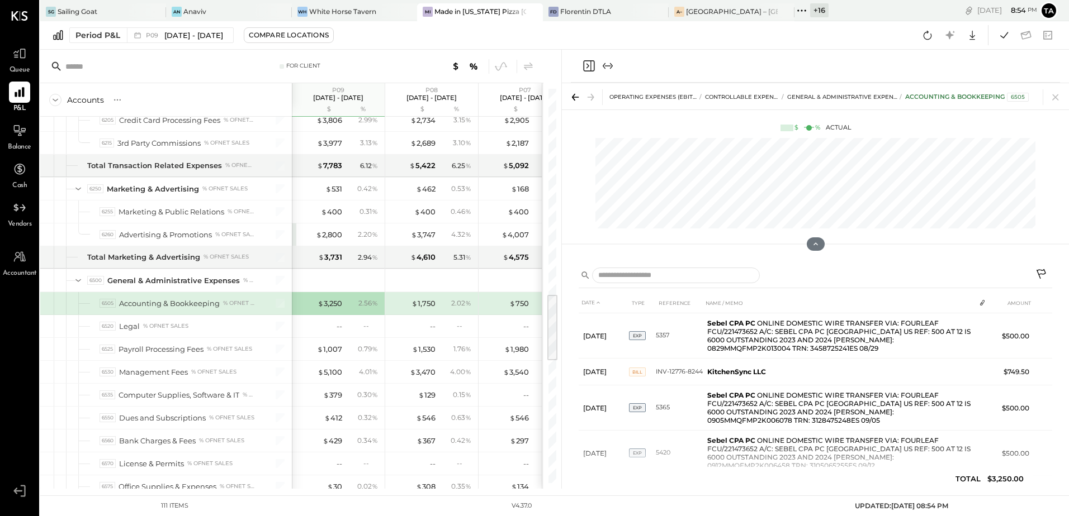
click at [1045, 273] on icon at bounding box center [1041, 274] width 10 height 10
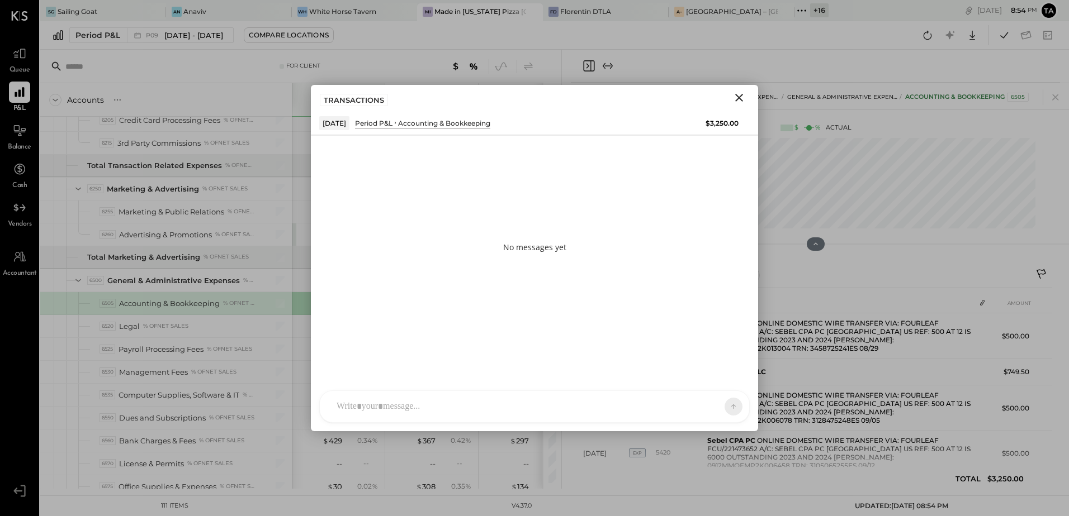
click at [450, 396] on div at bounding box center [524, 407] width 387 height 25
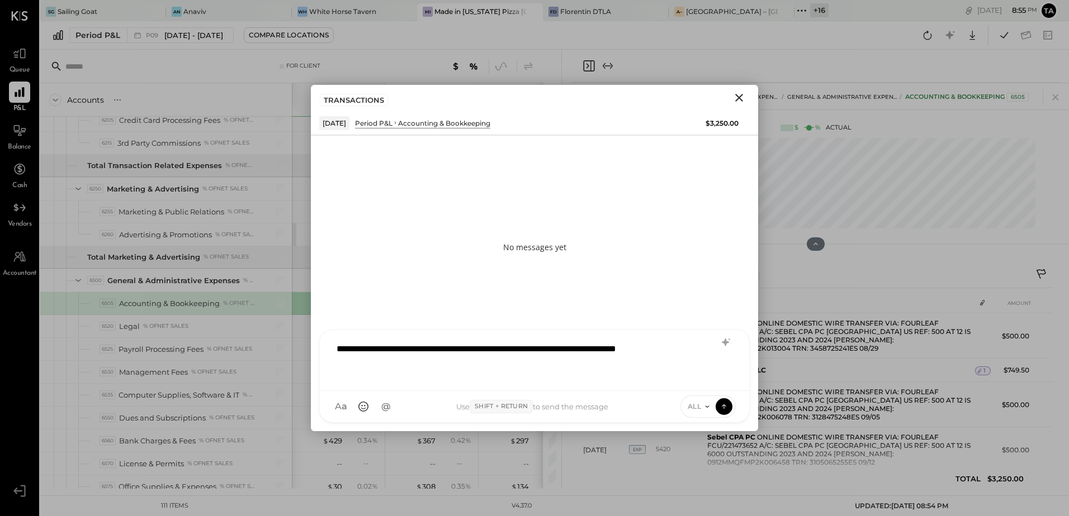
click at [484, 366] on div "**********" at bounding box center [534, 359] width 407 height 45
click at [723, 343] on icon at bounding box center [725, 343] width 7 height 8
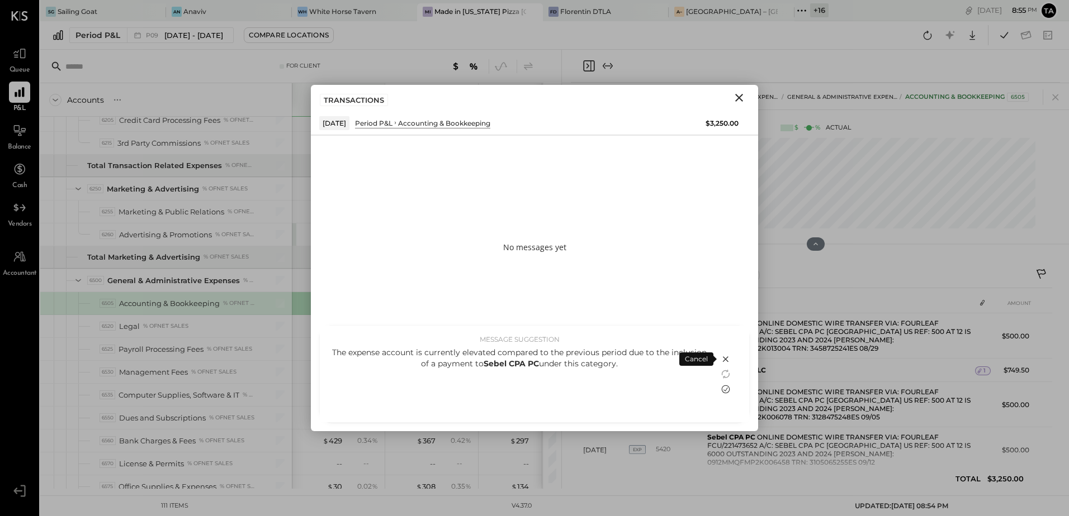
click at [727, 392] on icon at bounding box center [725, 389] width 13 height 13
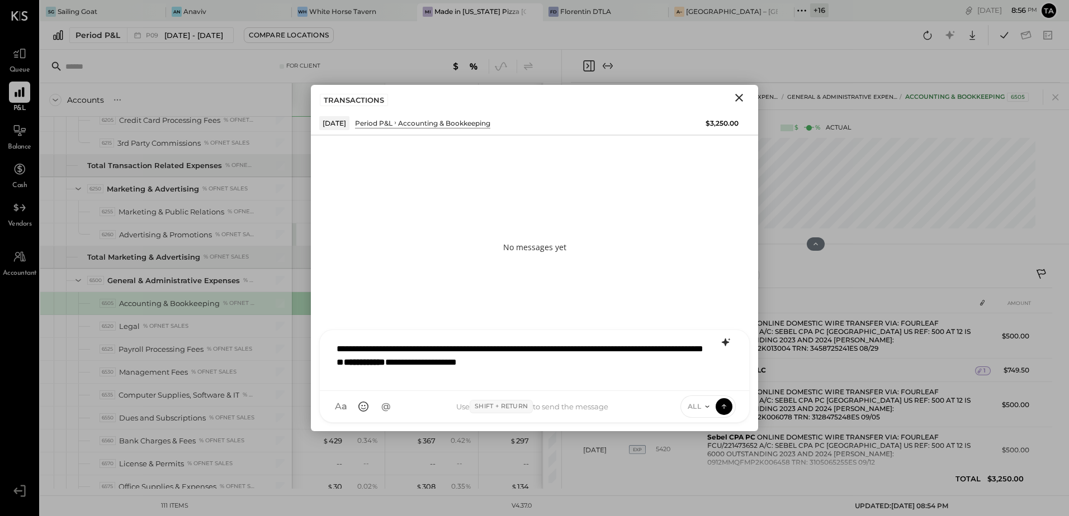
click at [524, 349] on div "**********" at bounding box center [534, 359] width 407 height 45
copy div "********"
click at [615, 371] on div "**********" at bounding box center [534, 359] width 407 height 45
click at [724, 409] on icon at bounding box center [724, 406] width 10 height 11
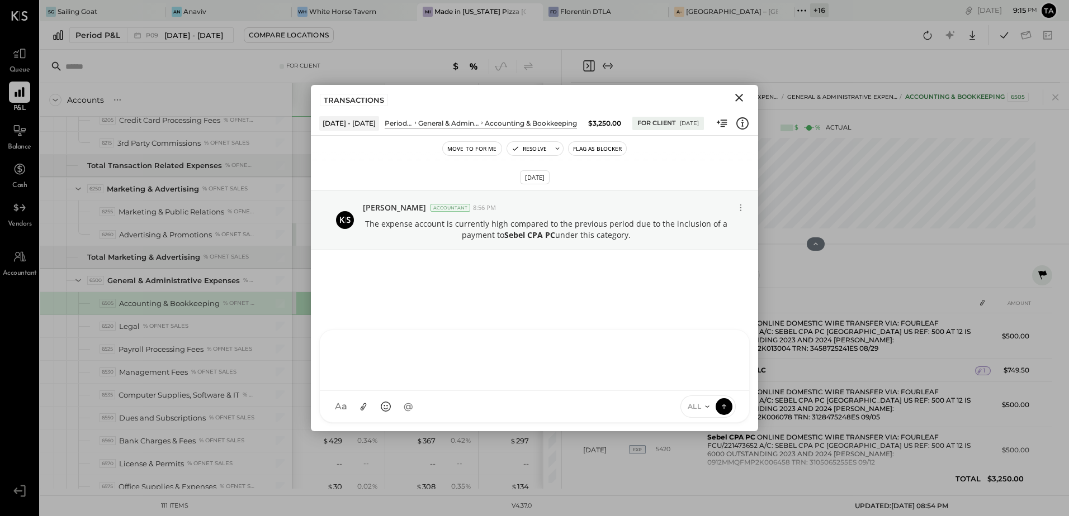
click at [737, 100] on icon "Close" at bounding box center [739, 98] width 8 height 8
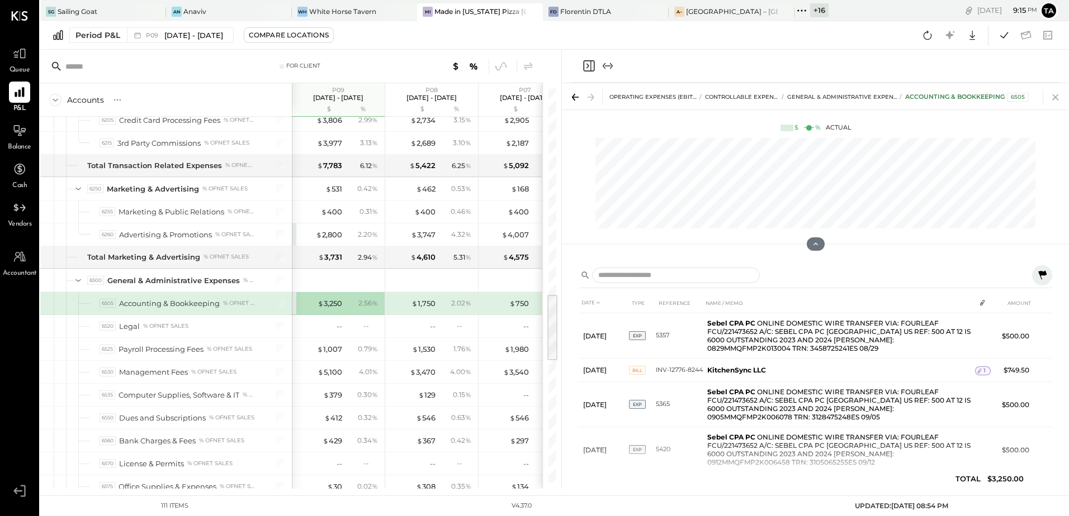
click at [1055, 98] on icon at bounding box center [1055, 97] width 6 height 6
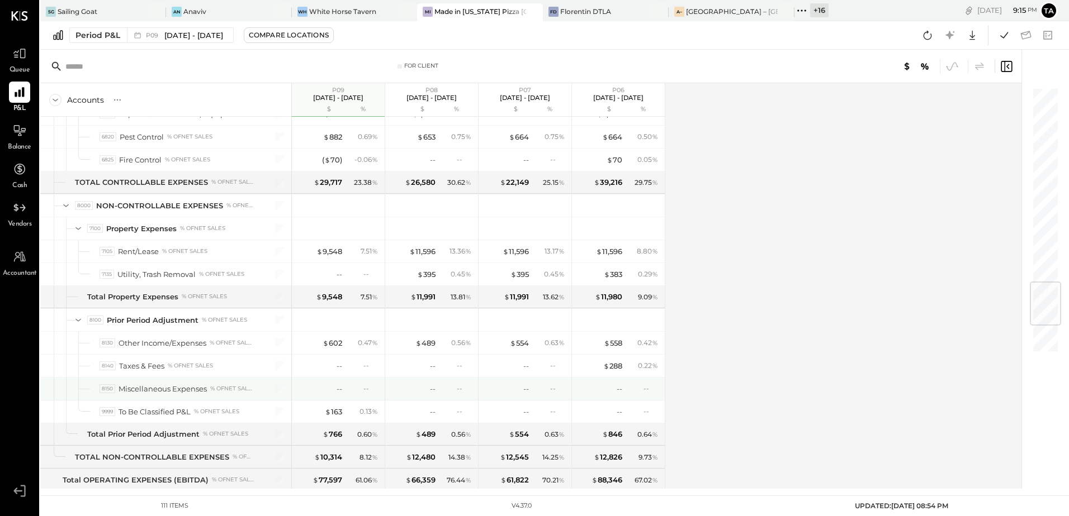
scroll to position [1652, 0]
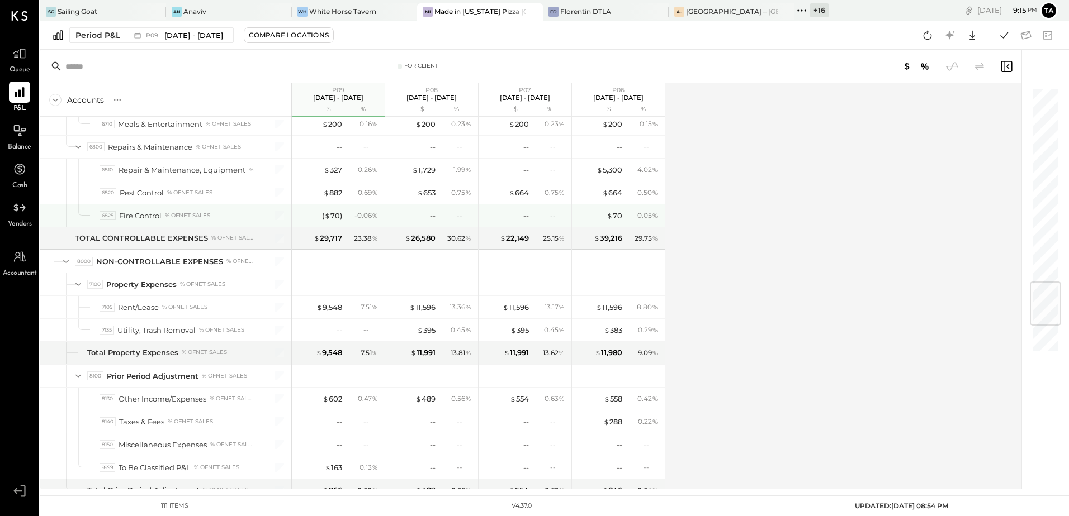
drag, startPoint x: 334, startPoint y: 216, endPoint x: 374, endPoint y: 286, distance: 80.8
click at [334, 216] on div "( $ 70 )" at bounding box center [332, 216] width 20 height 11
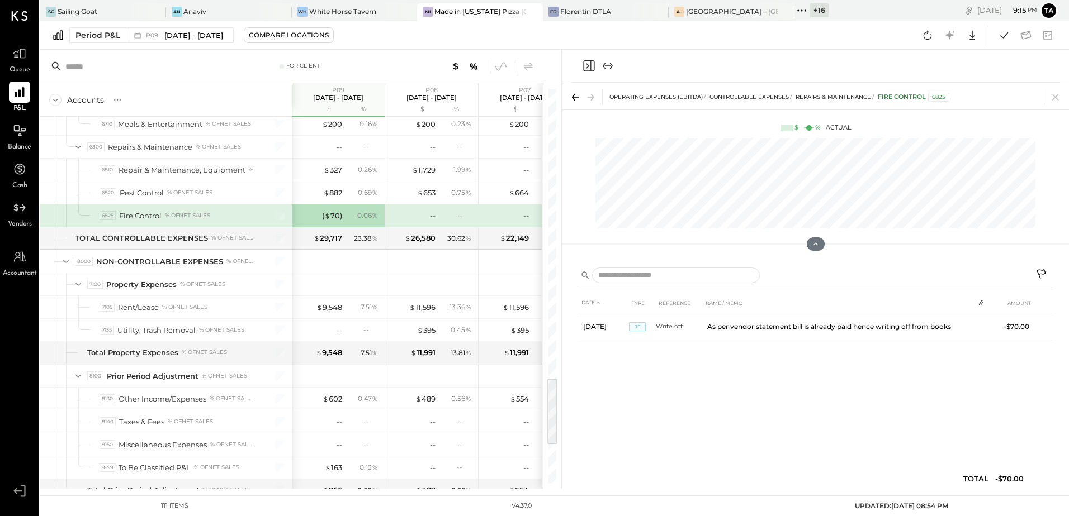
click at [1043, 273] on icon at bounding box center [1041, 275] width 13 height 13
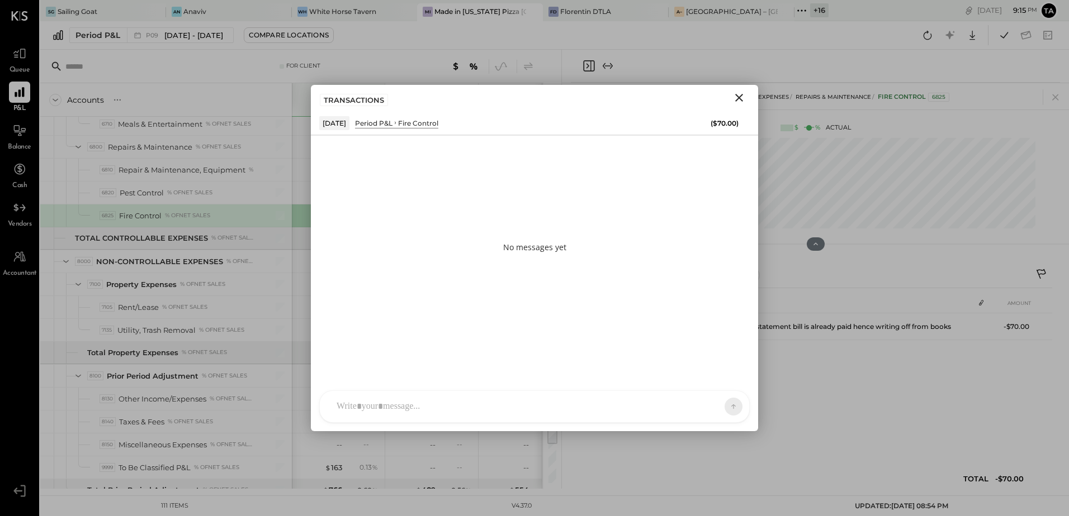
click at [490, 402] on div at bounding box center [524, 407] width 387 height 25
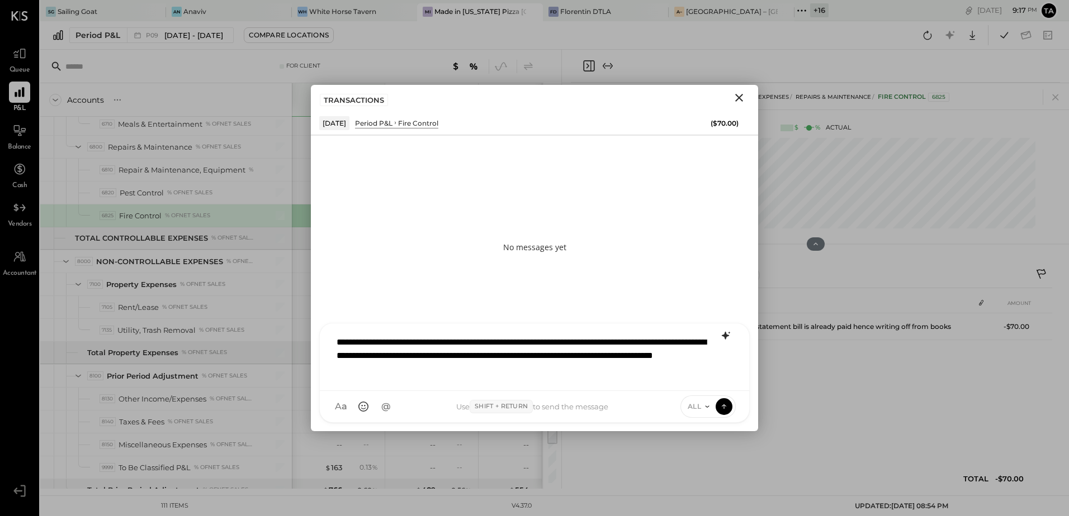
click at [724, 336] on icon at bounding box center [725, 336] width 7 height 8
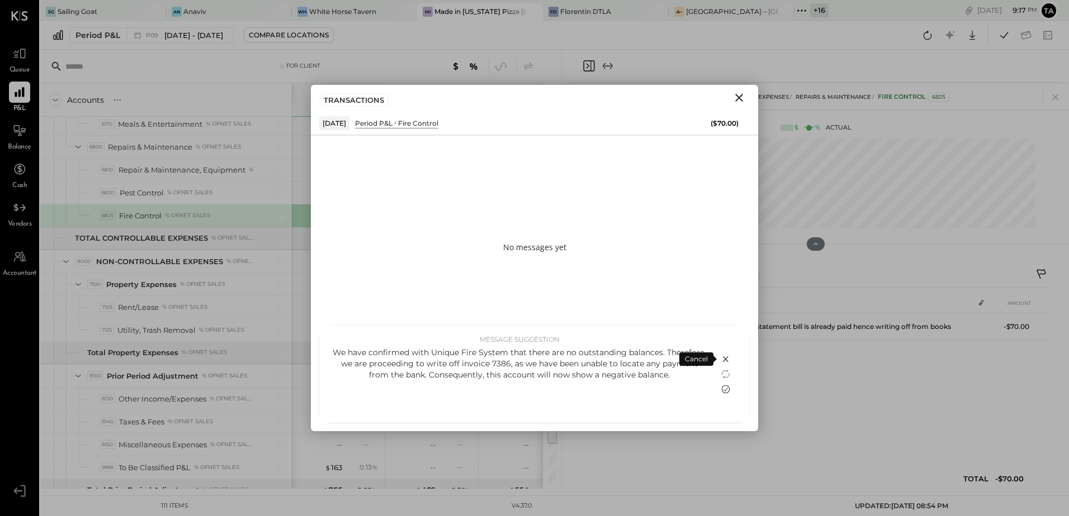
click at [727, 391] on icon at bounding box center [725, 389] width 13 height 13
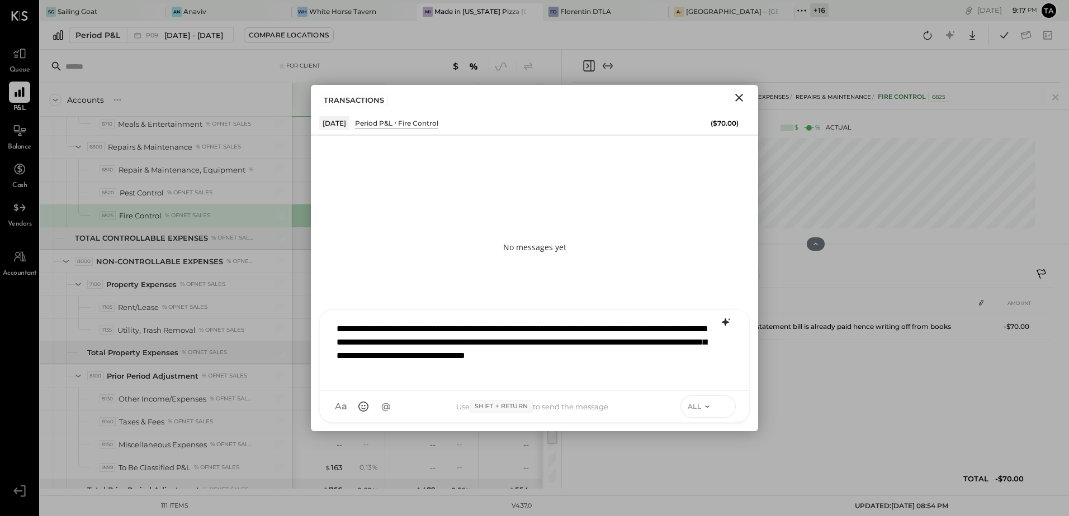
click at [728, 407] on icon at bounding box center [724, 406] width 10 height 11
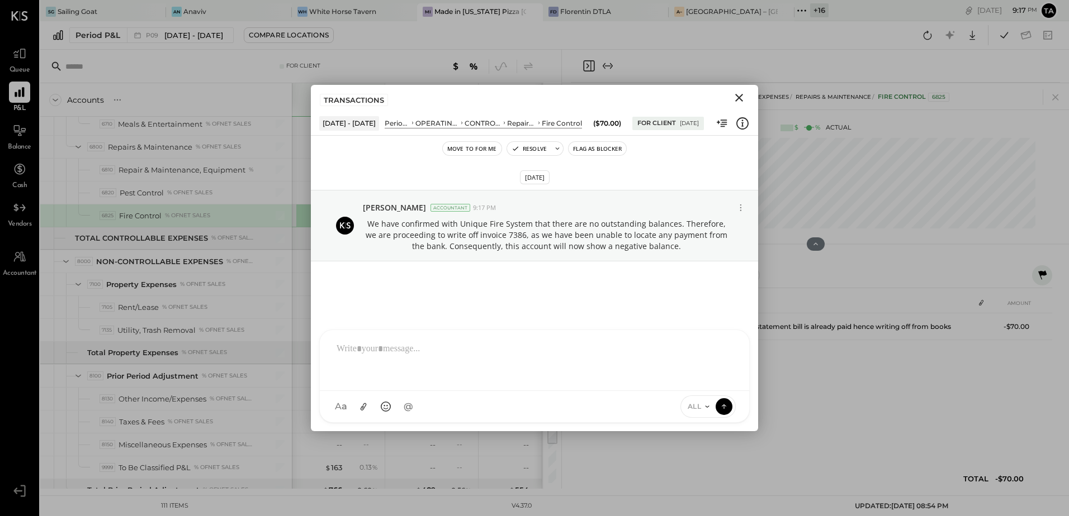
drag, startPoint x: 741, startPoint y: 97, endPoint x: 756, endPoint y: 70, distance: 30.8
click at [741, 97] on icon "Close" at bounding box center [738, 97] width 13 height 13
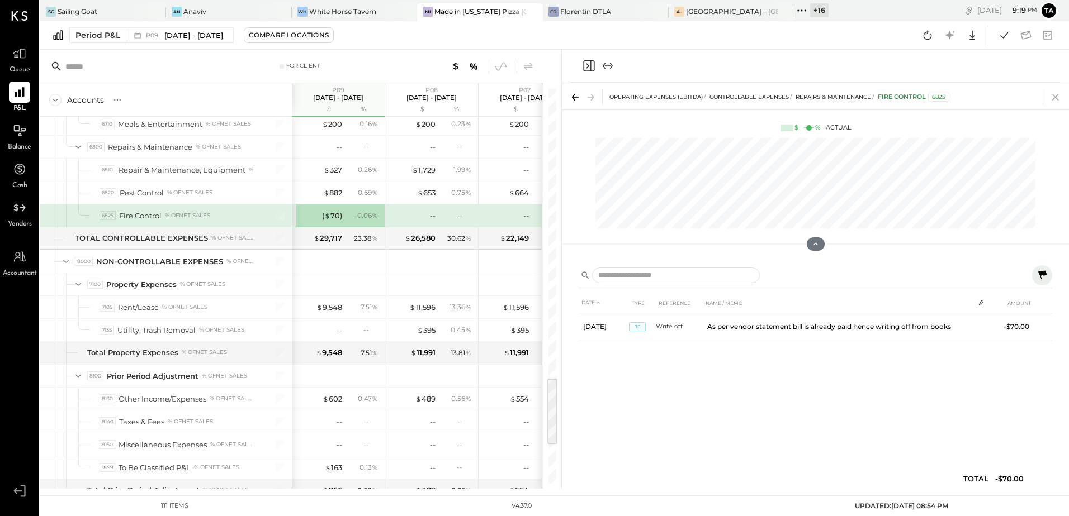
click at [1057, 99] on icon at bounding box center [1055, 97] width 6 height 6
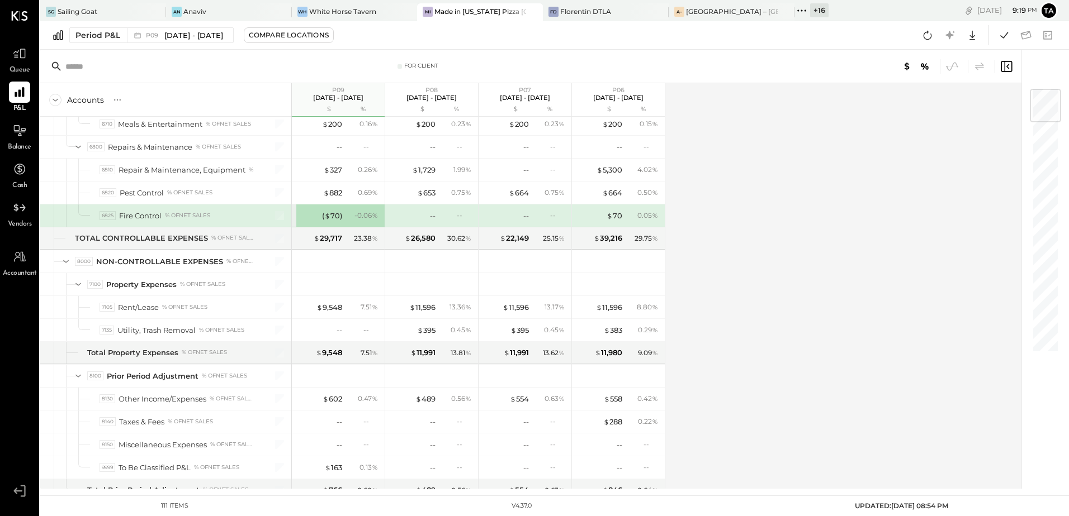
click at [709, 278] on div "Accounts S % GL P09 [DATE] - [DATE] $ % P08 [DATE] - [DATE] $ % P07 [DATE] - [D…" at bounding box center [531, 286] width 983 height 406
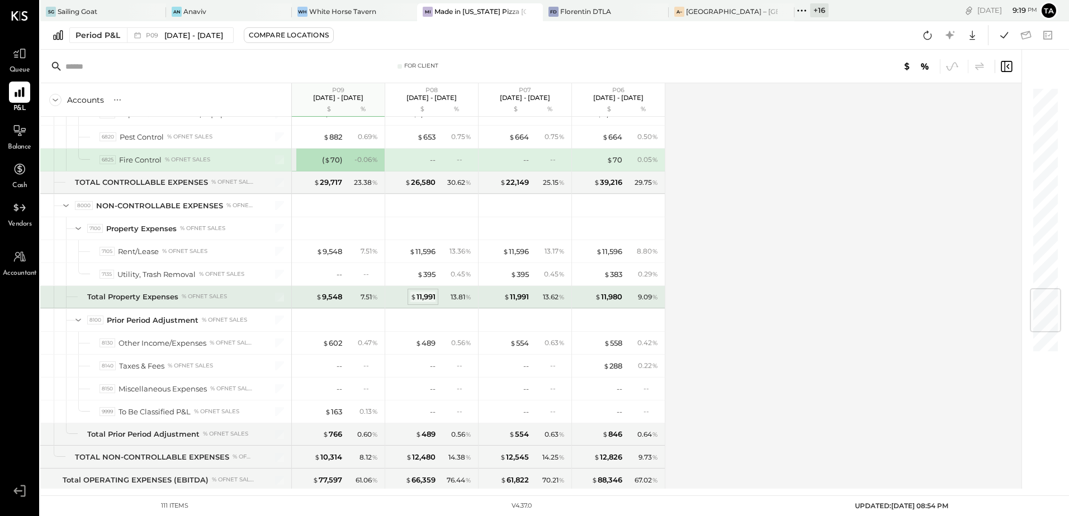
scroll to position [1763, 0]
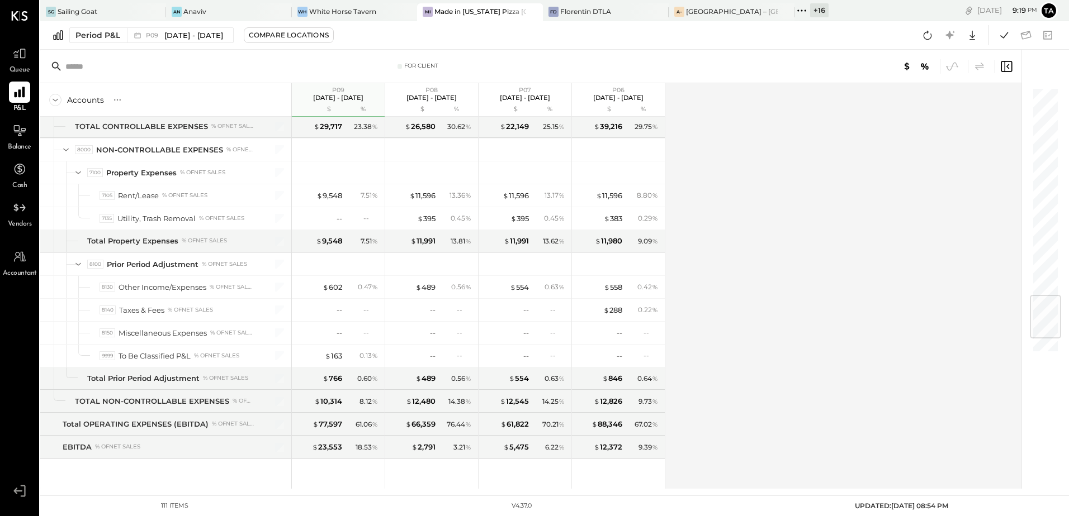
click at [15, 98] on icon at bounding box center [19, 92] width 15 height 15
